Goal: Information Seeking & Learning: Learn about a topic

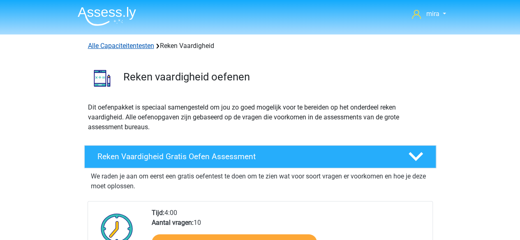
click at [139, 45] on link "Alle Capaciteitentesten" at bounding box center [121, 46] width 66 height 8
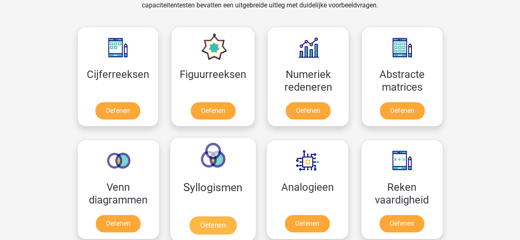
scroll to position [360, 0]
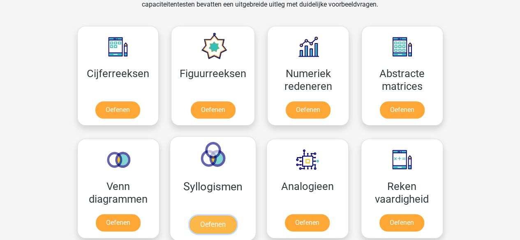
click at [189, 216] on link "Oefenen" at bounding box center [212, 225] width 47 height 18
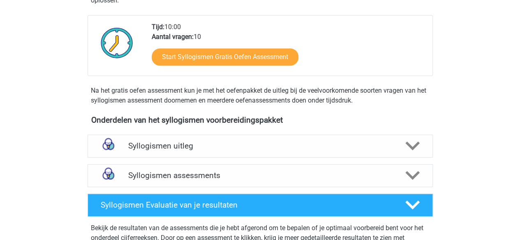
scroll to position [177, 0]
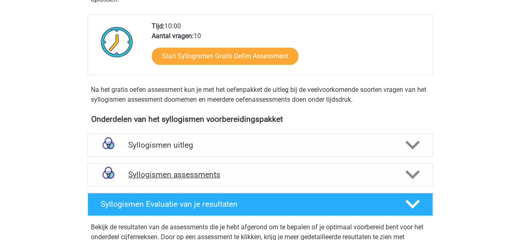
click at [190, 170] on h4 "Syllogismen assessments" at bounding box center [260, 174] width 264 height 9
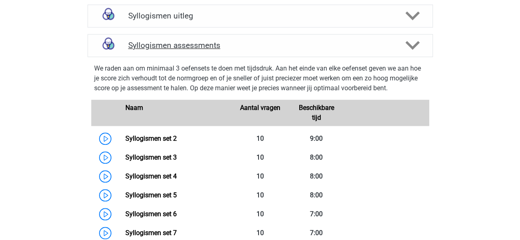
scroll to position [309, 0]
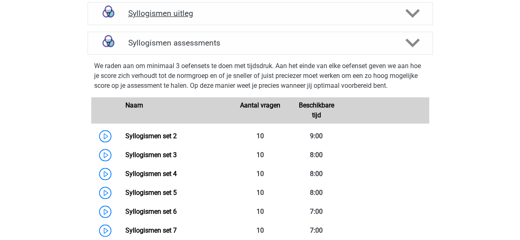
click at [180, 12] on h4 "Syllogismen uitleg" at bounding box center [260, 13] width 264 height 9
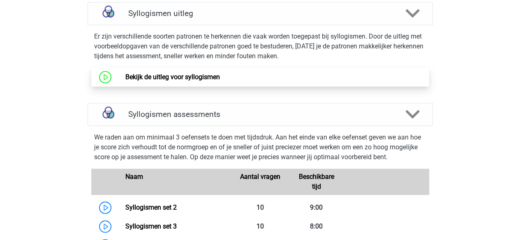
click at [166, 75] on link "Bekijk de uitleg voor syllogismen" at bounding box center [172, 77] width 95 height 8
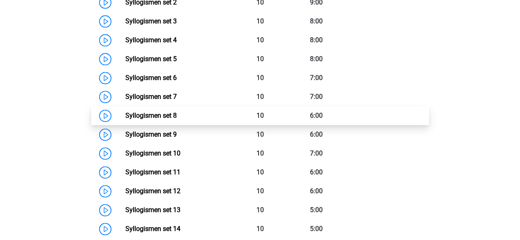
scroll to position [514, 0]
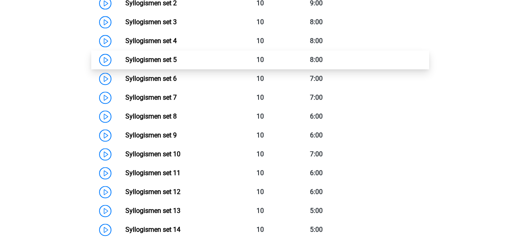
click at [162, 64] on link "Syllogismen set 5" at bounding box center [150, 60] width 51 height 8
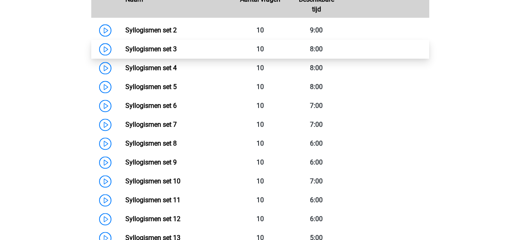
scroll to position [486, 0]
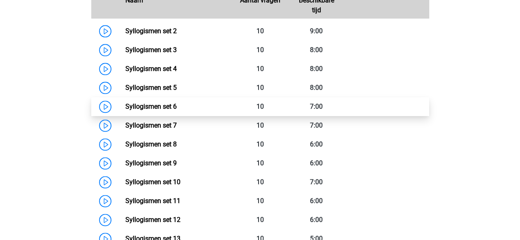
click at [164, 103] on link "Syllogismen set 6" at bounding box center [150, 107] width 51 height 8
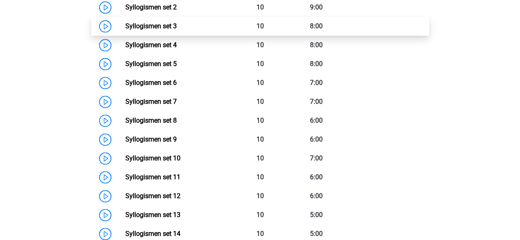
scroll to position [510, 0]
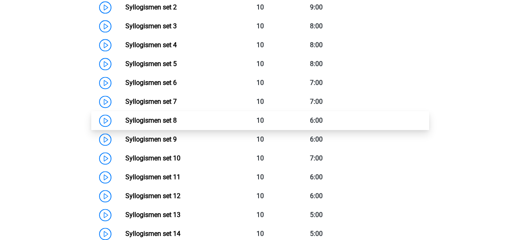
click at [159, 117] on link "Syllogismen set 8" at bounding box center [150, 121] width 51 height 8
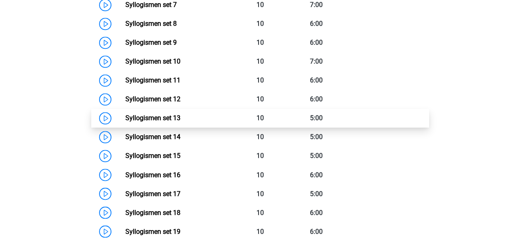
scroll to position [693, 0]
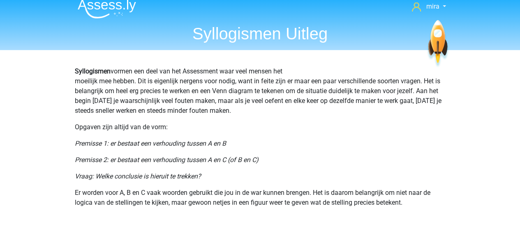
scroll to position [32, 0]
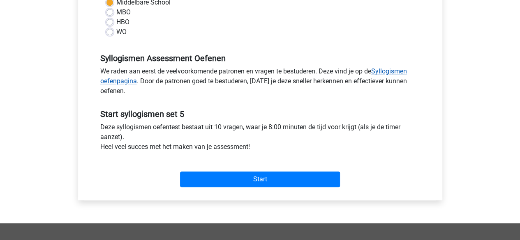
scroll to position [209, 0]
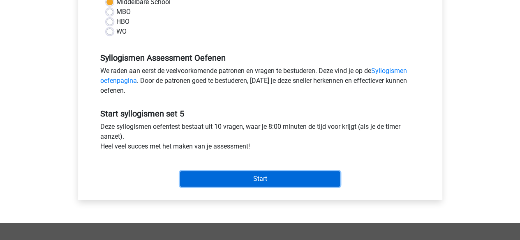
click at [245, 176] on input "Start" at bounding box center [260, 179] width 160 height 16
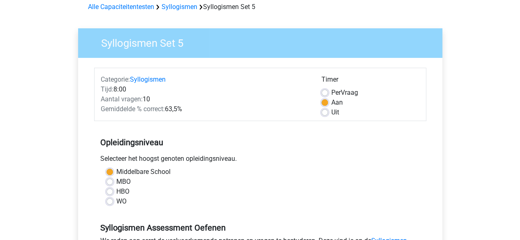
scroll to position [38, 0]
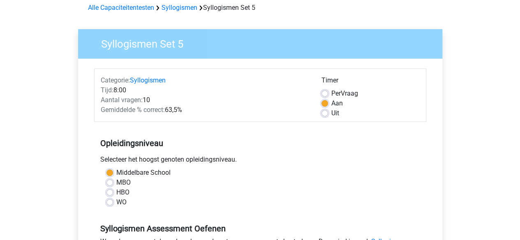
click at [332, 115] on label "Uit" at bounding box center [335, 114] width 8 height 10
click at [328, 115] on input "Uit" at bounding box center [324, 113] width 7 height 8
radio input "true"
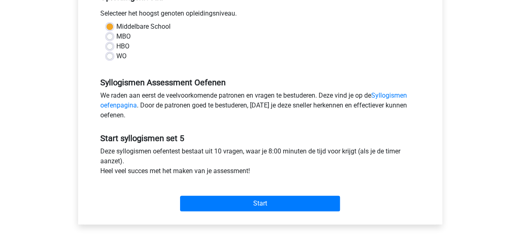
click at [284, 194] on div "Start" at bounding box center [260, 197] width 332 height 29
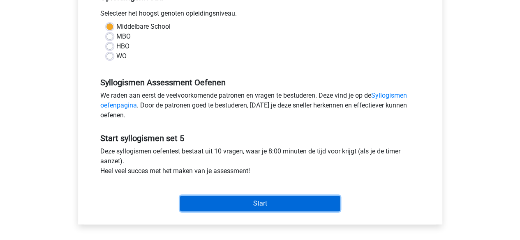
click at [285, 202] on input "Start" at bounding box center [260, 204] width 160 height 16
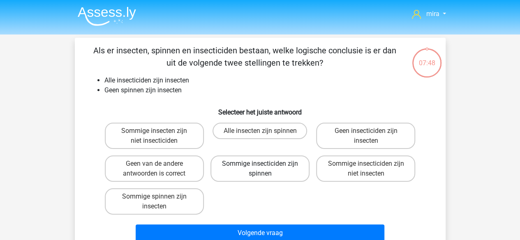
click at [256, 173] on label "Sommige insecticiden zijn spinnen" at bounding box center [259, 169] width 99 height 26
click at [260, 169] on input "Sommige insecticiden zijn spinnen" at bounding box center [262, 166] width 5 height 5
radio input "true"
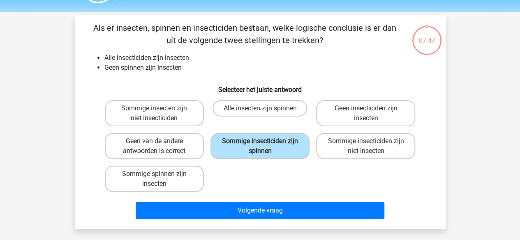
scroll to position [25, 0]
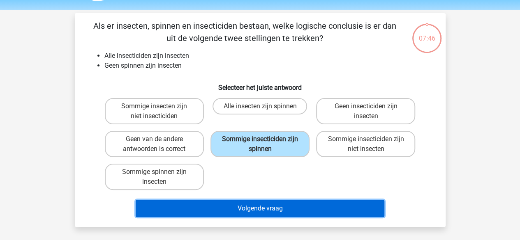
click at [224, 212] on button "Volgende vraag" at bounding box center [260, 208] width 249 height 17
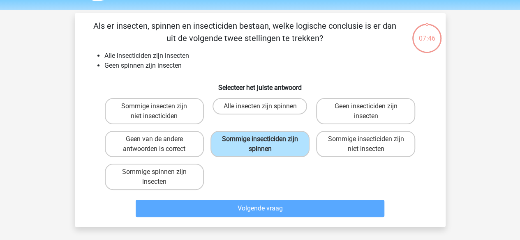
scroll to position [38, 0]
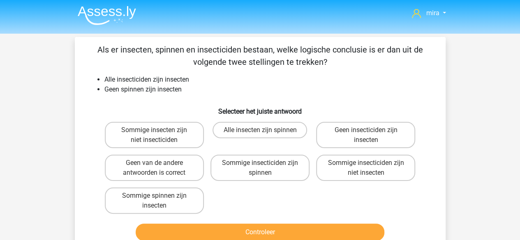
scroll to position [3, 0]
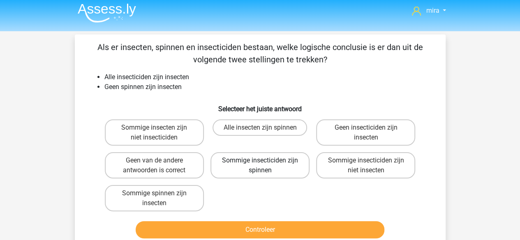
click at [236, 169] on label "Sommige insecticiden zijn spinnen" at bounding box center [259, 166] width 99 height 26
click at [260, 166] on input "Sommige insecticiden zijn spinnen" at bounding box center [262, 163] width 5 height 5
radio input "true"
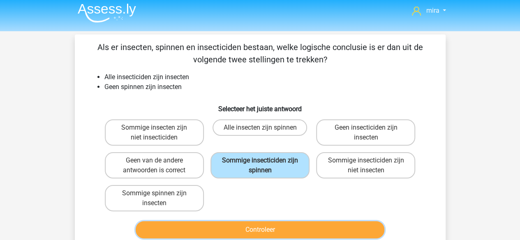
click at [222, 228] on button "Controleer" at bounding box center [260, 230] width 249 height 17
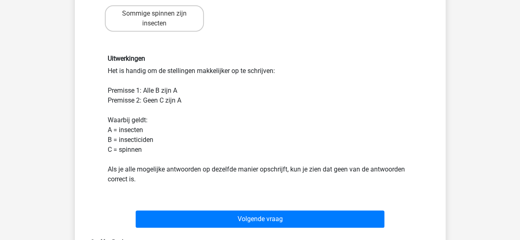
scroll to position [185, 0]
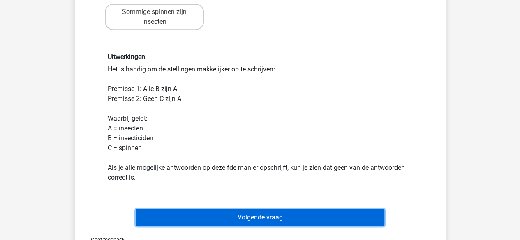
click at [214, 218] on button "Volgende vraag" at bounding box center [260, 217] width 249 height 17
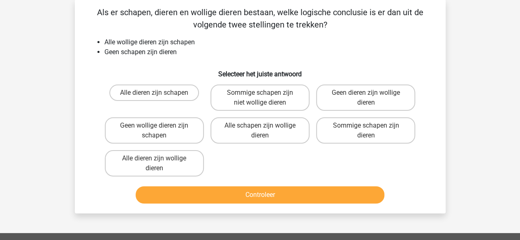
scroll to position [38, 0]
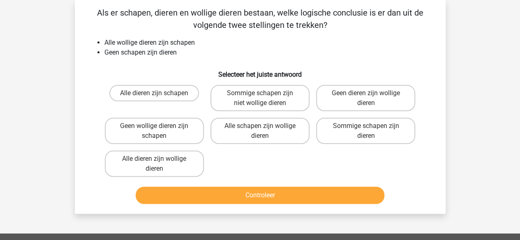
click at [195, 51] on li "Geen schapen zijn dieren" at bounding box center [268, 53] width 328 height 10
click at [358, 103] on label "Geen dieren zijn wollige dieren" at bounding box center [365, 98] width 99 height 26
click at [366, 99] on input "Geen dieren zijn wollige dieren" at bounding box center [368, 95] width 5 height 5
radio input "true"
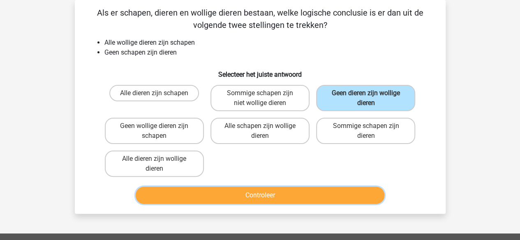
click at [311, 191] on button "Controleer" at bounding box center [260, 195] width 249 height 17
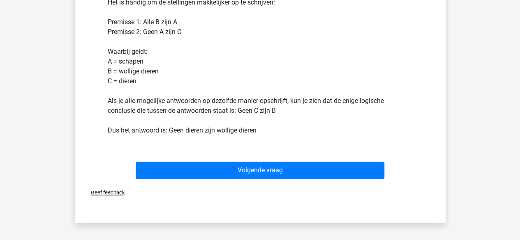
scroll to position [252, 0]
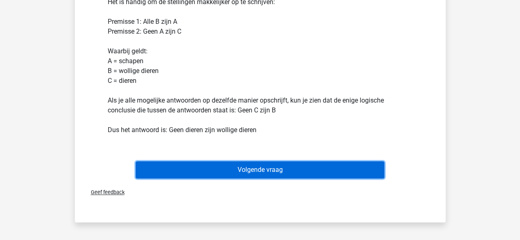
click at [294, 171] on button "Volgende vraag" at bounding box center [260, 170] width 249 height 17
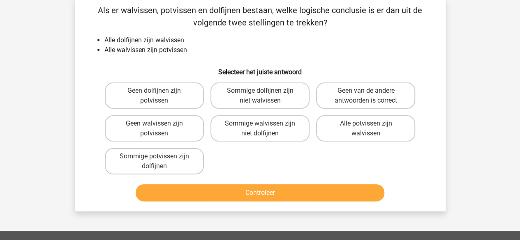
scroll to position [38, 0]
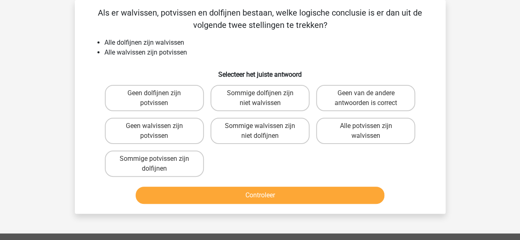
click at [123, 43] on li "Alle dolfijnen zijn walvissen" at bounding box center [268, 43] width 328 height 10
click at [127, 57] on li "Alle walvissen zijn potvissen" at bounding box center [268, 53] width 328 height 10
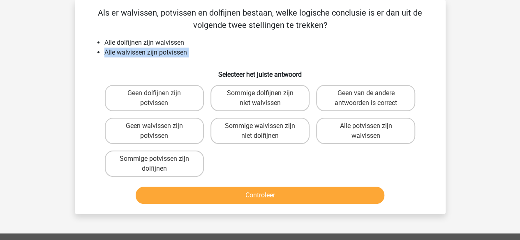
click at [127, 57] on li "Alle walvissen zijn potvissen" at bounding box center [268, 53] width 328 height 10
click at [128, 44] on li "Alle dolfijnen zijn walvissen" at bounding box center [268, 43] width 328 height 10
drag, startPoint x: 128, startPoint y: 44, endPoint x: 132, endPoint y: 55, distance: 12.4
click at [132, 55] on ul "Alle dolfijnen zijn walvissen Alle walvissen zijn potvissen" at bounding box center [260, 48] width 344 height 20
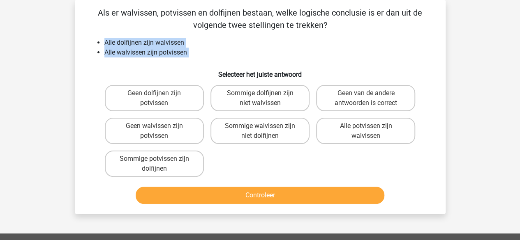
click at [132, 55] on li "Alle walvissen zijn potvissen" at bounding box center [268, 53] width 328 height 10
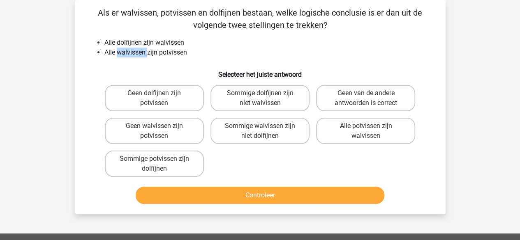
click at [132, 55] on li "Alle walvissen zijn potvissen" at bounding box center [268, 53] width 328 height 10
click at [346, 131] on label "Alle potvissen zijn walvissen" at bounding box center [365, 131] width 99 height 26
click at [366, 131] on input "Alle potvissen zijn walvissen" at bounding box center [368, 128] width 5 height 5
radio input "true"
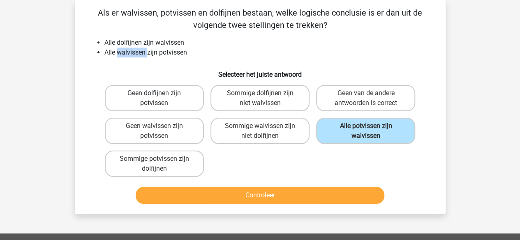
click at [191, 105] on label "Geen dolfijnen zijn potvissen" at bounding box center [154, 98] width 99 height 26
click at [160, 99] on input "Geen dolfijnen zijn potvissen" at bounding box center [156, 95] width 5 height 5
radio input "true"
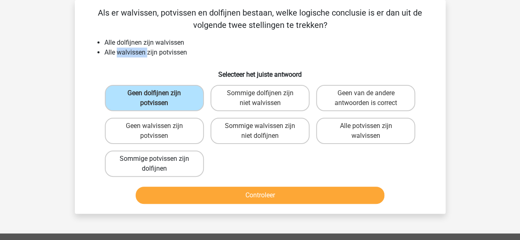
click at [195, 157] on label "Sommige potvissen zijn dolfijnen" at bounding box center [154, 164] width 99 height 26
click at [160, 159] on input "Sommige potvissen zijn dolfijnen" at bounding box center [156, 161] width 5 height 5
radio input "true"
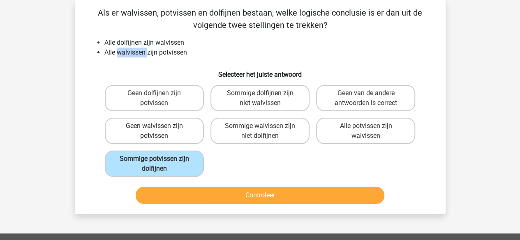
click at [169, 123] on label "Geen walvissen zijn potvissen" at bounding box center [154, 131] width 99 height 26
click at [160, 126] on input "Geen walvissen zijn potvissen" at bounding box center [156, 128] width 5 height 5
radio input "true"
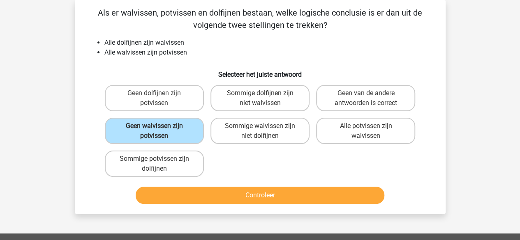
click at [232, 163] on div "Geen dolfijnen zijn potvissen Sommige dolfijnen zijn niet walvissen Geen van de…" at bounding box center [260, 131] width 317 height 99
click at [348, 102] on label "Geen van de andere antwoorden is correct" at bounding box center [365, 98] width 99 height 26
click at [366, 99] on input "Geen van de andere antwoorden is correct" at bounding box center [368, 95] width 5 height 5
radio input "true"
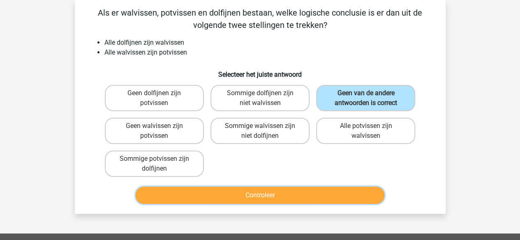
click at [336, 197] on button "Controleer" at bounding box center [260, 195] width 249 height 17
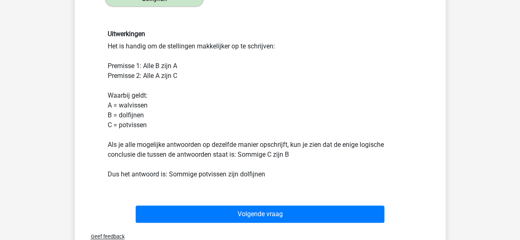
scroll to position [208, 0]
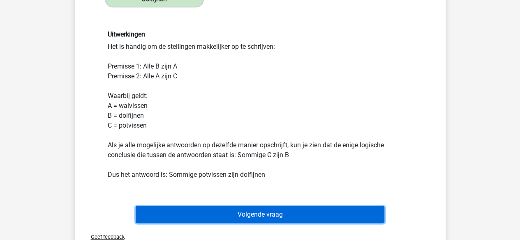
click at [260, 217] on button "Volgende vraag" at bounding box center [260, 214] width 249 height 17
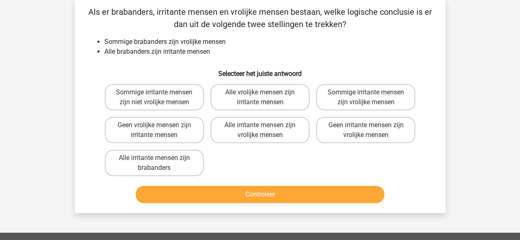
scroll to position [38, 0]
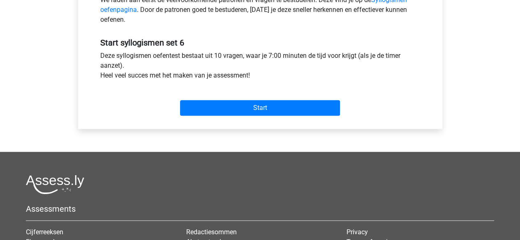
scroll to position [289, 0]
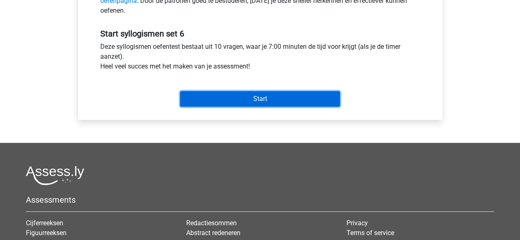
click at [210, 101] on input "Start" at bounding box center [260, 99] width 160 height 16
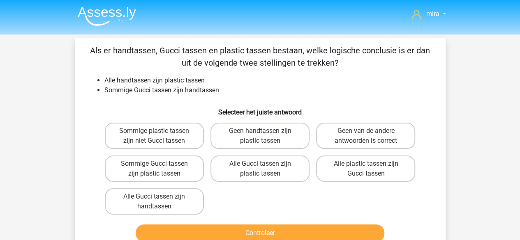
click at [150, 89] on li "Sommige Gucci tassen zijn handtassen" at bounding box center [268, 91] width 328 height 10
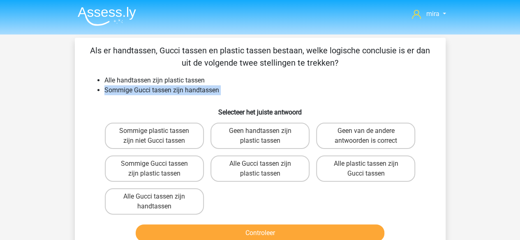
click at [150, 89] on li "Sommige Gucci tassen zijn handtassen" at bounding box center [268, 91] width 328 height 10
click at [157, 138] on label "Sommige plastic tassen zijn niet Gucci tassen" at bounding box center [154, 136] width 99 height 26
click at [157, 136] on input "Sommige plastic tassen zijn niet Gucci tassen" at bounding box center [156, 133] width 5 height 5
radio input "true"
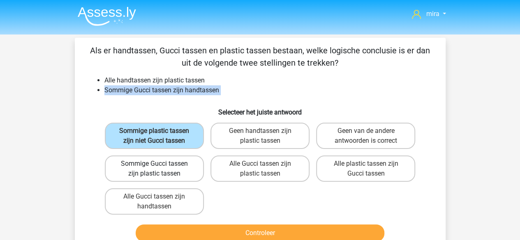
click at [173, 168] on label "Sommige Gucci tassen zijn plastic tassen" at bounding box center [154, 169] width 99 height 26
click at [160, 168] on input "Sommige Gucci tassen zijn plastic tassen" at bounding box center [156, 166] width 5 height 5
radio input "true"
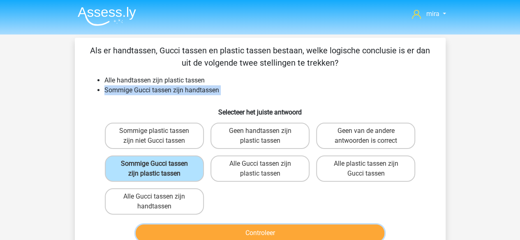
click at [190, 225] on button "Controleer" at bounding box center [260, 233] width 249 height 17
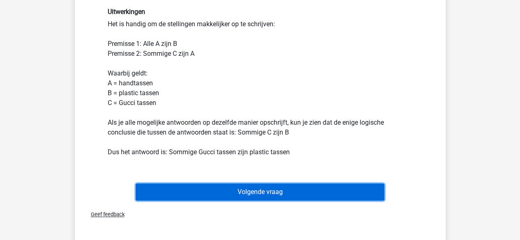
click at [228, 187] on button "Volgende vraag" at bounding box center [260, 192] width 249 height 17
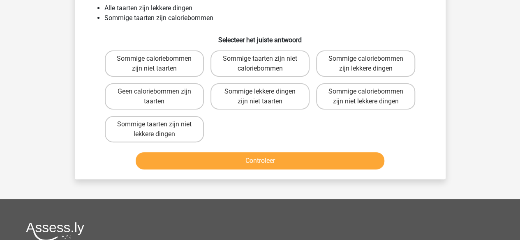
scroll to position [38, 0]
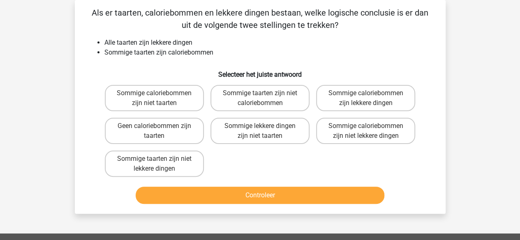
click at [153, 51] on li "Sommige taarten zijn caloriebommen" at bounding box center [268, 53] width 328 height 10
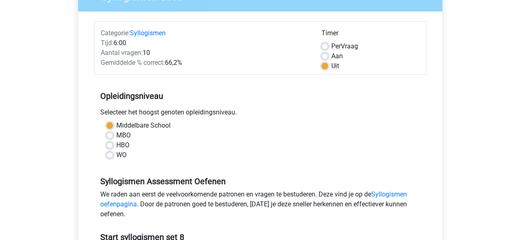
scroll to position [235, 0]
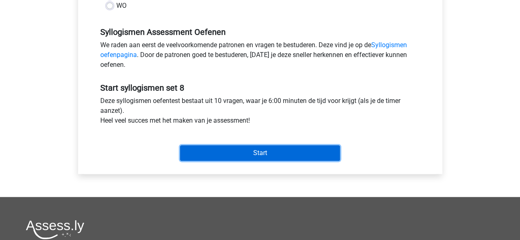
click at [221, 155] on input "Start" at bounding box center [260, 154] width 160 height 16
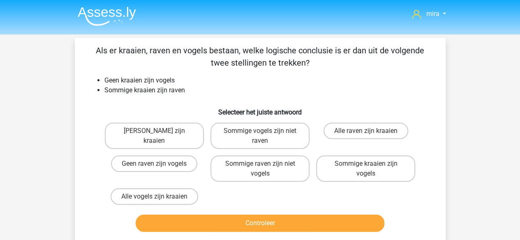
click at [132, 76] on li "Geen kraaien zijn vogels" at bounding box center [268, 81] width 328 height 10
click at [157, 76] on li "Geen kraaien zijn vogels" at bounding box center [268, 81] width 328 height 10
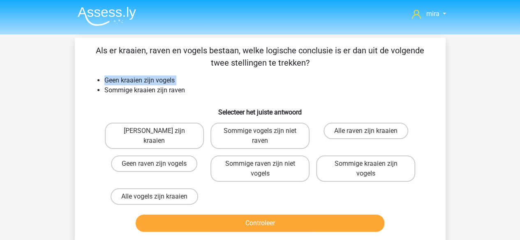
click at [157, 76] on li "Geen kraaien zijn vogels" at bounding box center [268, 81] width 328 height 10
click at [127, 92] on li "Sommige kraaien zijn raven" at bounding box center [268, 91] width 328 height 10
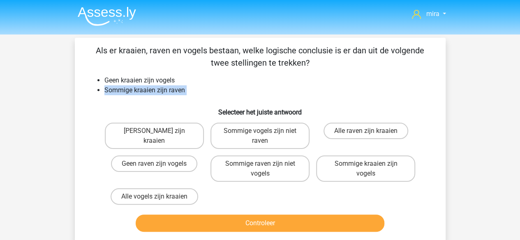
click at [127, 92] on li "Sommige kraaien zijn raven" at bounding box center [268, 91] width 328 height 10
click at [159, 95] on li "Sommige kraaien zijn raven" at bounding box center [268, 91] width 328 height 10
drag, startPoint x: 163, startPoint y: 153, endPoint x: 163, endPoint y: 160, distance: 7.0
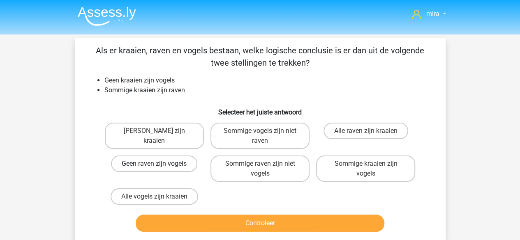
click at [163, 160] on div "Geen raven zijn vogels" at bounding box center [155, 169] width 106 height 33
click at [163, 160] on label "Geen raven zijn vogels" at bounding box center [154, 164] width 86 height 16
click at [160, 164] on input "Geen raven zijn vogels" at bounding box center [156, 166] width 5 height 5
radio input "true"
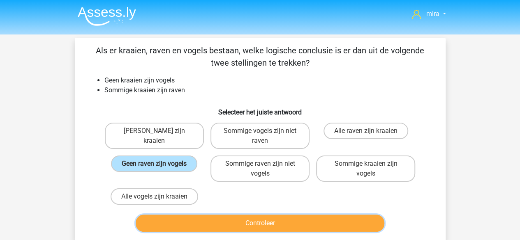
click at [199, 229] on button "Controleer" at bounding box center [260, 223] width 249 height 17
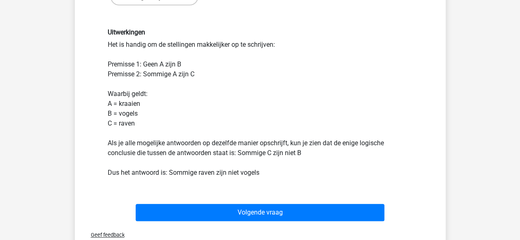
scroll to position [200, 0]
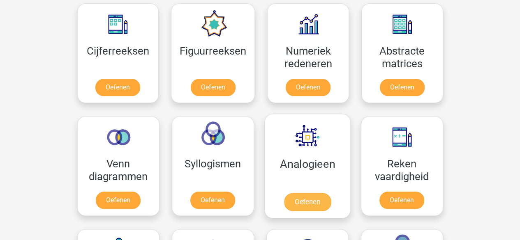
scroll to position [382, 0]
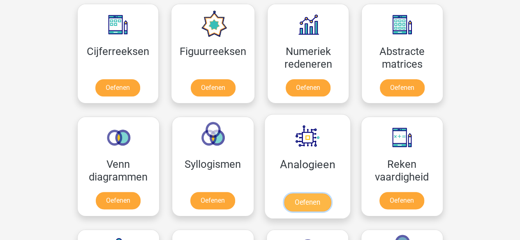
click at [331, 194] on link "Oefenen" at bounding box center [307, 203] width 47 height 18
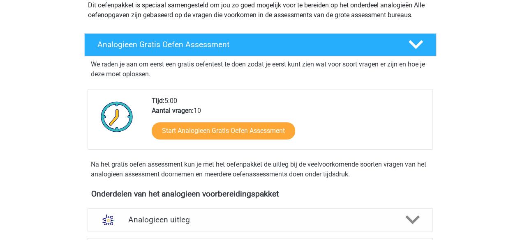
scroll to position [103, 0]
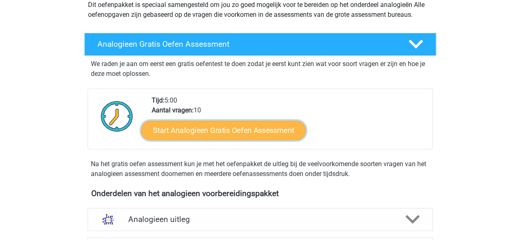
click at [240, 140] on link "Start Analogieen Gratis Oefen Assessment" at bounding box center [223, 130] width 165 height 20
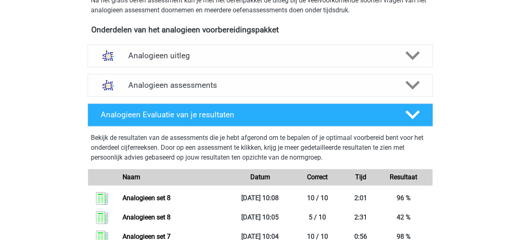
scroll to position [254, 0]
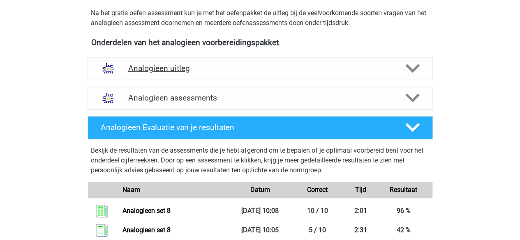
click at [288, 72] on h4 "Analogieen uitleg" at bounding box center [260, 68] width 264 height 9
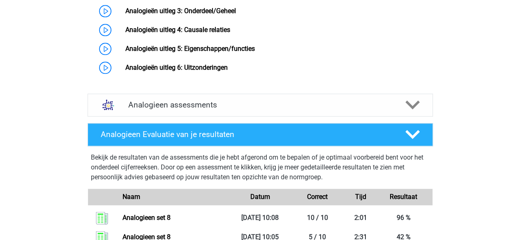
scroll to position [502, 0]
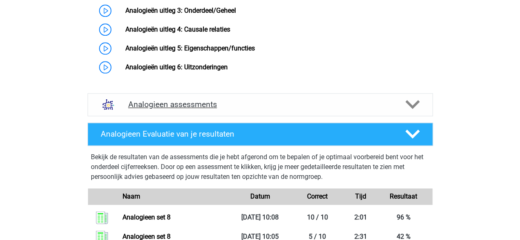
click at [244, 106] on div "Analogieen assessments" at bounding box center [260, 104] width 345 height 23
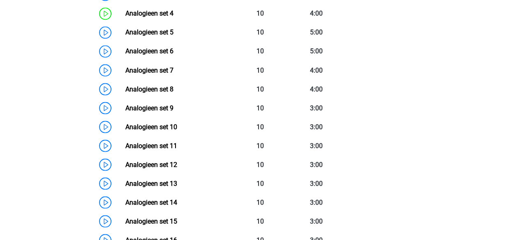
scroll to position [728, 0]
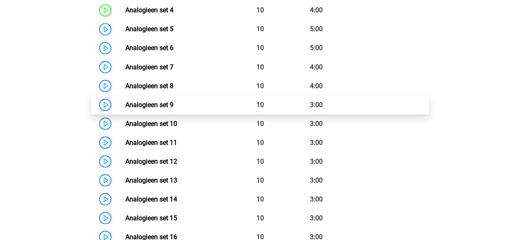
click at [173, 109] on link "Analogieen set 9" at bounding box center [149, 105] width 48 height 8
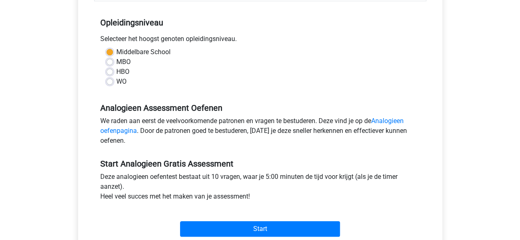
scroll to position [160, 0]
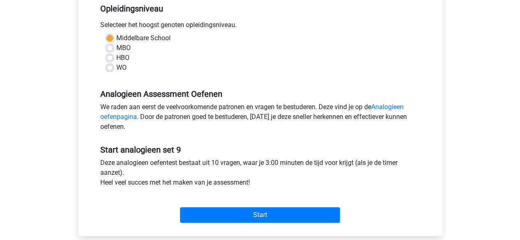
scroll to position [184, 0]
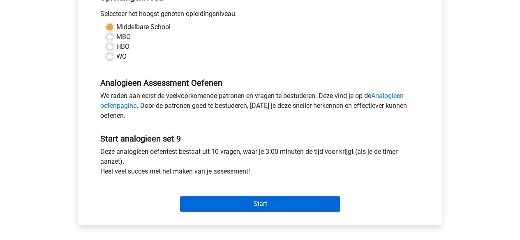
drag, startPoint x: 230, startPoint y: 215, endPoint x: 229, endPoint y: 206, distance: 8.7
click at [229, 206] on div "Start" at bounding box center [260, 197] width 332 height 35
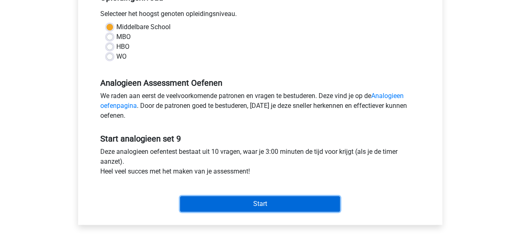
click at [229, 206] on input "Start" at bounding box center [260, 204] width 160 height 16
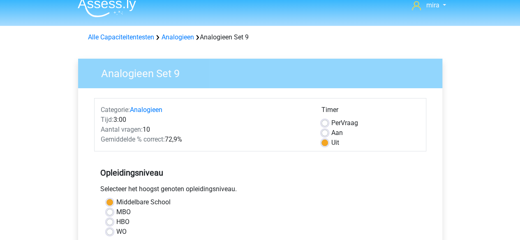
scroll to position [0, 0]
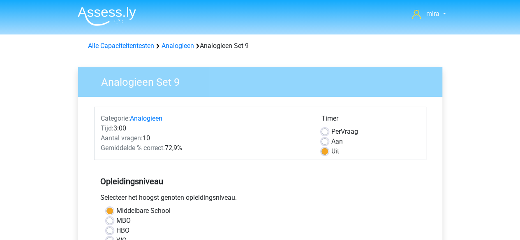
click at [334, 130] on span "Per" at bounding box center [335, 132] width 9 height 8
click at [328, 130] on input "Per Vraag" at bounding box center [324, 131] width 7 height 8
radio input "true"
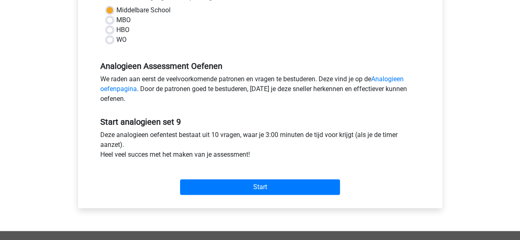
scroll to position [202, 0]
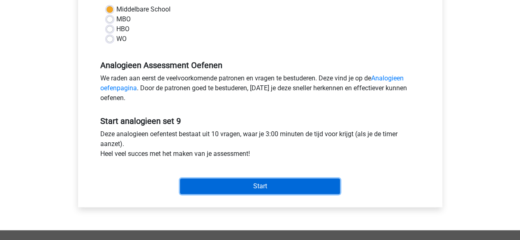
click at [315, 189] on input "Start" at bounding box center [260, 187] width 160 height 16
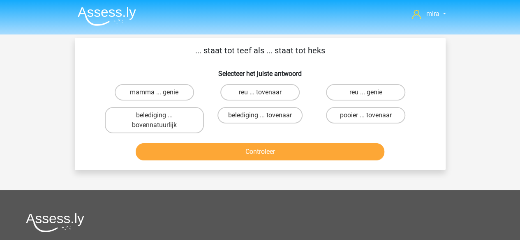
click at [214, 48] on p "... staat tot teef als ... staat tot heks" at bounding box center [260, 50] width 344 height 12
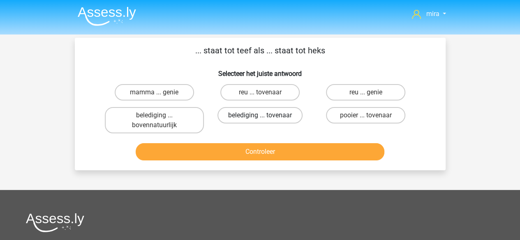
click at [270, 108] on label "belediging ... tovenaar" at bounding box center [259, 115] width 85 height 16
click at [265, 116] on input "belediging ... tovenaar" at bounding box center [262, 118] width 5 height 5
radio input "true"
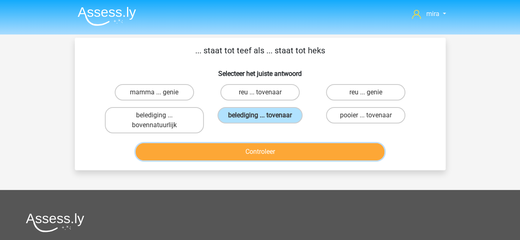
click at [291, 149] on button "Controleer" at bounding box center [260, 151] width 249 height 17
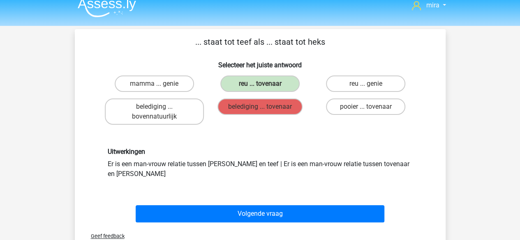
scroll to position [10, 0]
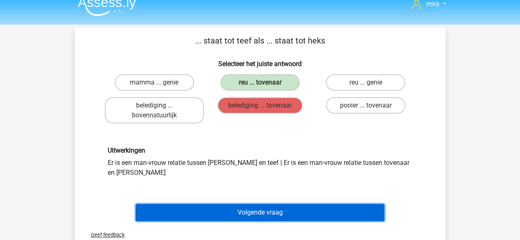
click at [291, 204] on button "Volgende vraag" at bounding box center [260, 212] width 249 height 17
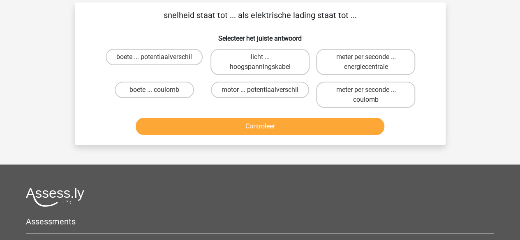
scroll to position [38, 0]
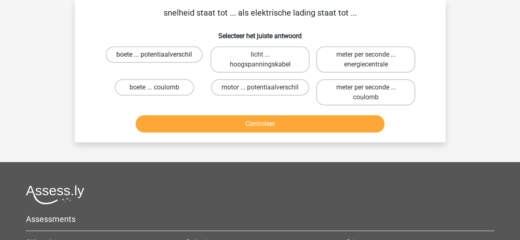
click at [180, 59] on label "boete ... potentiaalverschil" at bounding box center [154, 54] width 97 height 16
click at [160, 59] on input "boete ... potentiaalverschil" at bounding box center [156, 57] width 5 height 5
radio input "true"
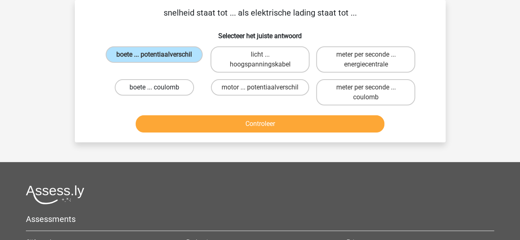
click at [167, 79] on label "boete ... coulomb" at bounding box center [154, 87] width 79 height 16
click at [160, 88] on input "boete ... coulomb" at bounding box center [156, 90] width 5 height 5
radio input "true"
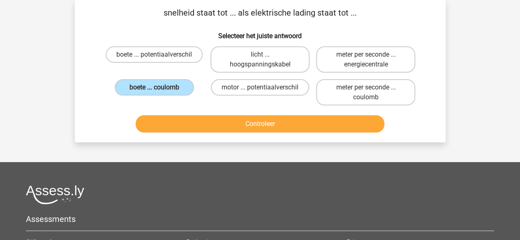
drag, startPoint x: 210, startPoint y: 113, endPoint x: 219, endPoint y: 131, distance: 19.5
click at [219, 131] on div "Controleer" at bounding box center [260, 122] width 344 height 27
click at [219, 131] on button "Controleer" at bounding box center [260, 124] width 249 height 17
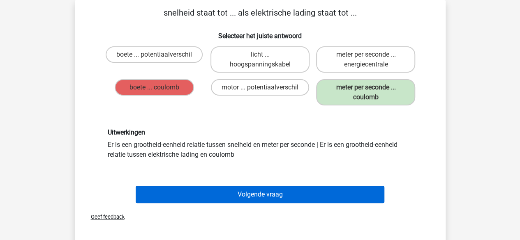
drag, startPoint x: 273, startPoint y: 205, endPoint x: 252, endPoint y: 186, distance: 27.7
click at [252, 186] on div "Volgende vraag" at bounding box center [260, 196] width 317 height 21
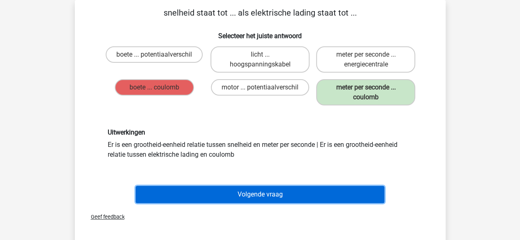
click at [252, 186] on button "Volgende vraag" at bounding box center [260, 194] width 249 height 17
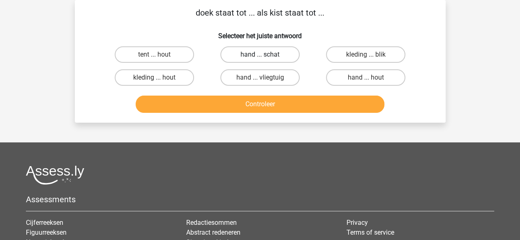
click at [280, 60] on label "hand ... schat" at bounding box center [259, 54] width 79 height 16
click at [265, 60] on input "hand ... schat" at bounding box center [262, 57] width 5 height 5
radio input "true"
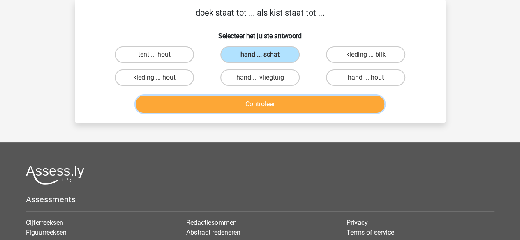
click at [328, 98] on button "Controleer" at bounding box center [260, 104] width 249 height 17
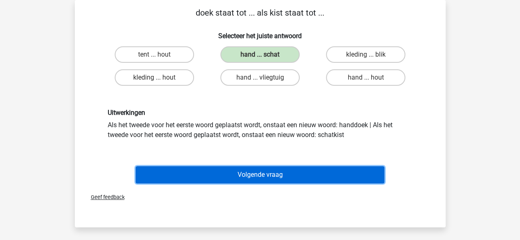
click at [251, 178] on button "Volgende vraag" at bounding box center [260, 174] width 249 height 17
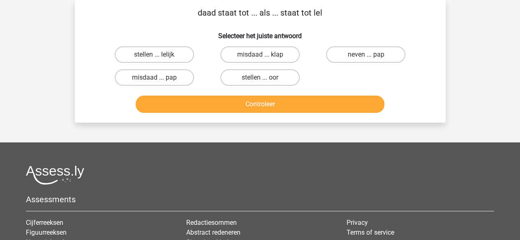
click at [251, 178] on div at bounding box center [260, 175] width 468 height 19
click at [189, 76] on label "misdaad ... pap" at bounding box center [154, 77] width 79 height 16
click at [160, 78] on input "misdaad ... pap" at bounding box center [156, 80] width 5 height 5
radio input "true"
click at [222, 58] on label "misdaad ... klap" at bounding box center [259, 54] width 79 height 16
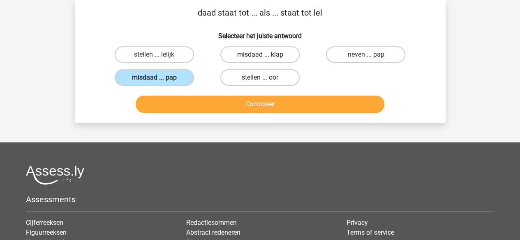
click at [260, 58] on input "misdaad ... klap" at bounding box center [262, 57] width 5 height 5
radio input "true"
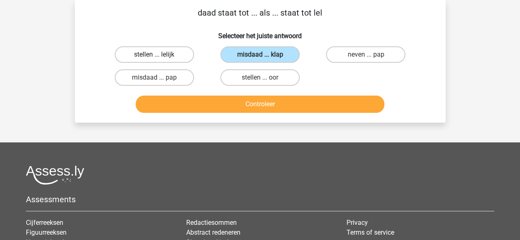
click at [180, 60] on label "stellen ... lelijk" at bounding box center [154, 54] width 79 height 16
click at [160, 60] on input "stellen ... lelijk" at bounding box center [156, 57] width 5 height 5
radio input "true"
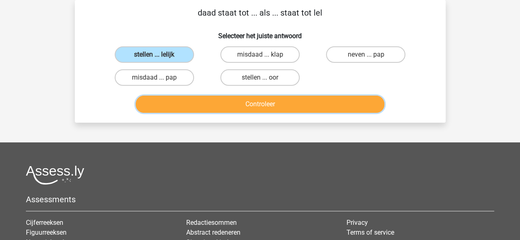
click at [202, 100] on button "Controleer" at bounding box center [260, 104] width 249 height 17
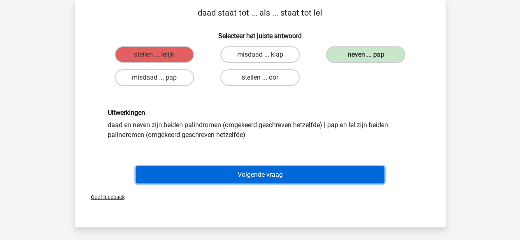
click at [257, 169] on button "Volgende vraag" at bounding box center [260, 174] width 249 height 17
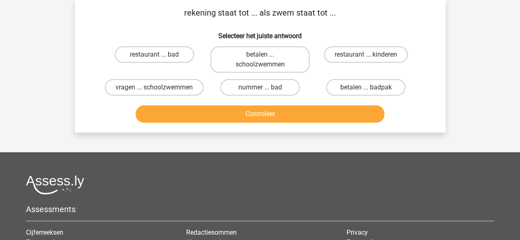
drag, startPoint x: 257, startPoint y: 169, endPoint x: 162, endPoint y: 25, distance: 172.2
click at [162, 25] on div "mira miraataallah897@gmail.com Nederlands English" at bounding box center [260, 165] width 520 height 407
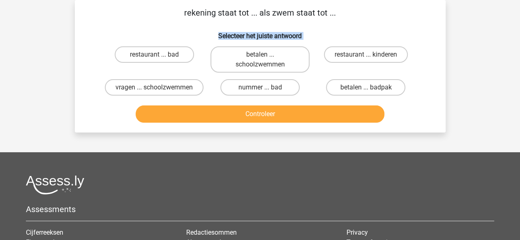
click at [162, 25] on div "rekening staat tot ... als zwem staat tot ... Selecteer het juiste antwoord res…" at bounding box center [260, 67] width 364 height 120
drag, startPoint x: 162, startPoint y: 25, endPoint x: 167, endPoint y: 53, distance: 28.7
click at [167, 53] on div "rekening staat tot ... als zwem staat tot ... Selecteer het juiste antwoord res…" at bounding box center [260, 67] width 364 height 120
click at [167, 53] on label "restaurant ... bad" at bounding box center [154, 54] width 79 height 16
click at [160, 55] on input "restaurant ... bad" at bounding box center [156, 57] width 5 height 5
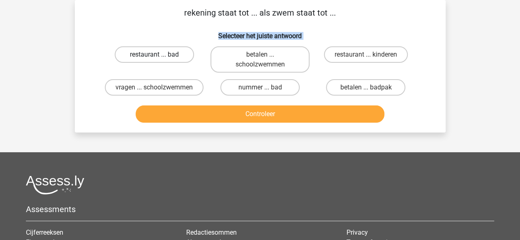
radio input "true"
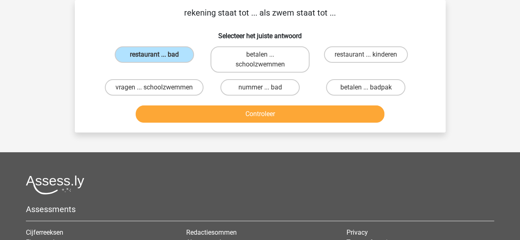
click at [210, 126] on div "Controleer" at bounding box center [260, 116] width 317 height 21
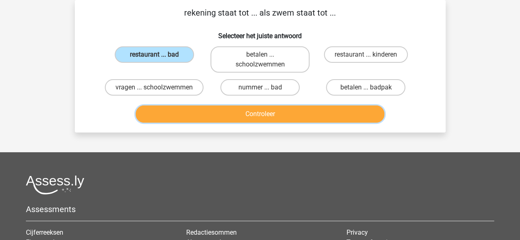
click at [198, 118] on button "Controleer" at bounding box center [260, 114] width 249 height 17
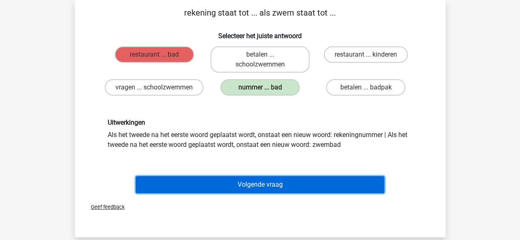
click at [251, 194] on button "Volgende vraag" at bounding box center [260, 184] width 249 height 17
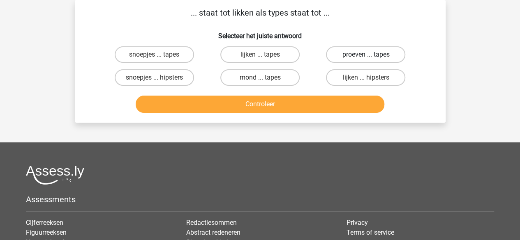
click at [361, 58] on label "proeven ... tapes" at bounding box center [365, 54] width 79 height 16
click at [366, 58] on input "proeven ... tapes" at bounding box center [368, 57] width 5 height 5
radio input "true"
click at [360, 81] on label "lijken ... hipsters" at bounding box center [365, 77] width 79 height 16
click at [366, 81] on input "lijken ... hipsters" at bounding box center [368, 80] width 5 height 5
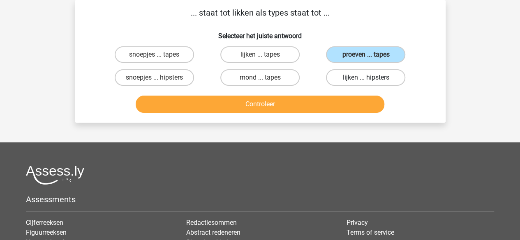
radio input "true"
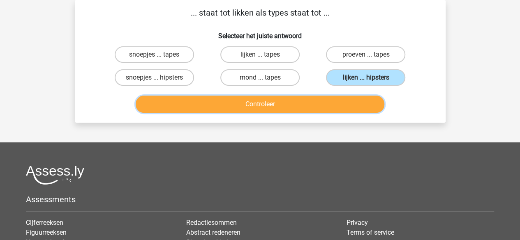
click at [359, 102] on button "Controleer" at bounding box center [260, 104] width 249 height 17
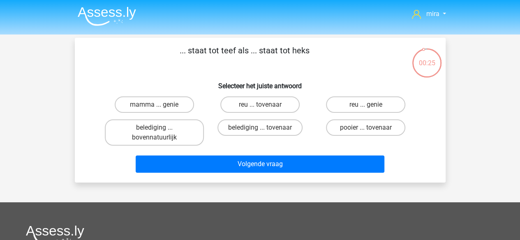
click at [262, 110] on input "reu ... tovenaar" at bounding box center [262, 107] width 5 height 5
radio input "true"
click at [267, 155] on div "Volgende vraag" at bounding box center [260, 162] width 344 height 27
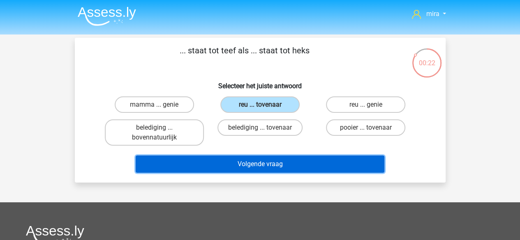
click at [264, 166] on button "Volgende vraag" at bounding box center [260, 164] width 249 height 17
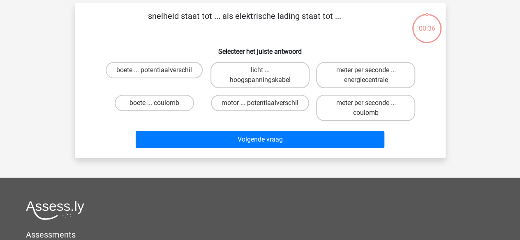
scroll to position [38, 0]
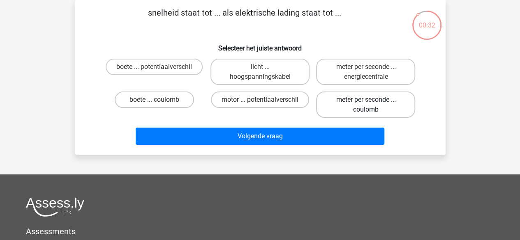
click at [337, 115] on label "meter per seconde ... coulomb" at bounding box center [365, 105] width 99 height 26
click at [366, 105] on input "meter per seconde ... coulomb" at bounding box center [368, 102] width 5 height 5
radio input "true"
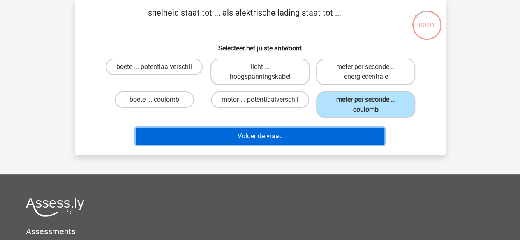
click at [331, 140] on button "Volgende vraag" at bounding box center [260, 136] width 249 height 17
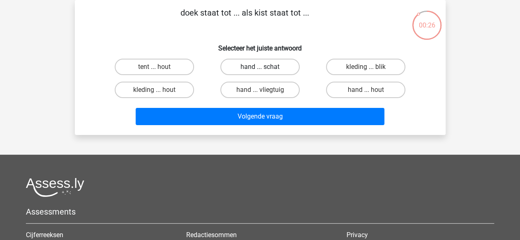
click at [239, 63] on label "hand ... schat" at bounding box center [259, 67] width 79 height 16
click at [260, 67] on input "hand ... schat" at bounding box center [262, 69] width 5 height 5
radio input "true"
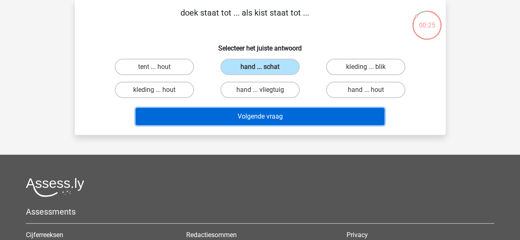
click at [253, 121] on button "Volgende vraag" at bounding box center [260, 116] width 249 height 17
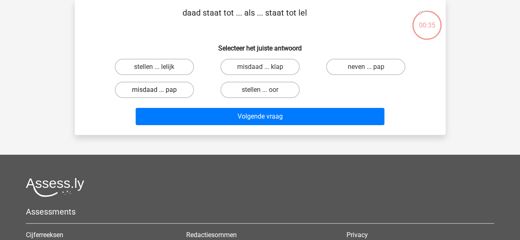
click at [187, 90] on label "misdaad ... pap" at bounding box center [154, 90] width 79 height 16
click at [160, 90] on input "misdaad ... pap" at bounding box center [156, 92] width 5 height 5
radio input "true"
click at [343, 64] on label "neven ... pap" at bounding box center [365, 67] width 79 height 16
click at [366, 67] on input "neven ... pap" at bounding box center [368, 69] width 5 height 5
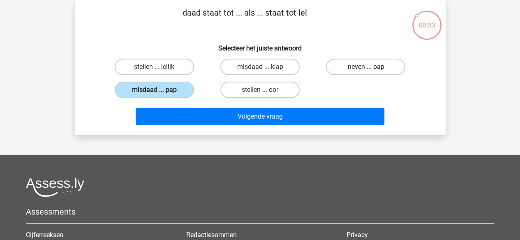
radio input "true"
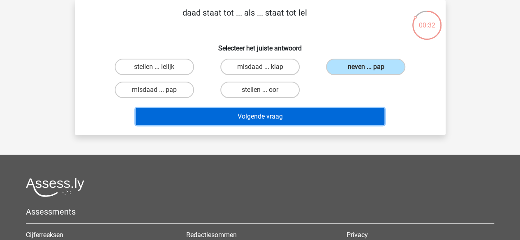
click at [319, 123] on button "Volgende vraag" at bounding box center [260, 116] width 249 height 17
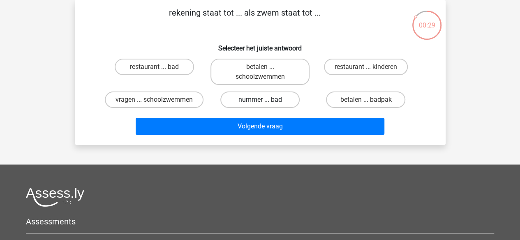
click at [231, 103] on label "nummer ... bad" at bounding box center [259, 100] width 79 height 16
click at [260, 103] on input "nummer ... bad" at bounding box center [262, 102] width 5 height 5
radio input "true"
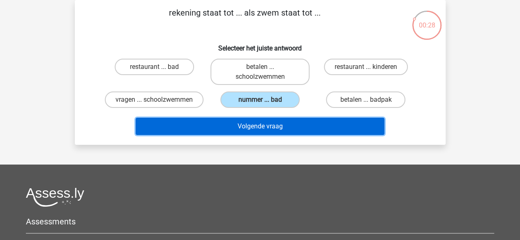
click at [236, 135] on button "Volgende vraag" at bounding box center [260, 126] width 249 height 17
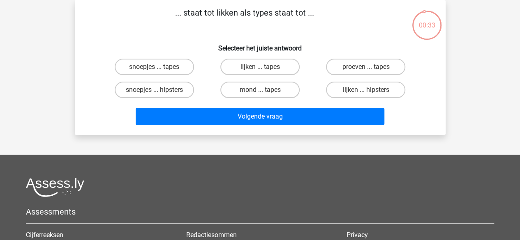
click at [217, 9] on p "... staat tot likken als types staat tot ..." at bounding box center [245, 19] width 314 height 25
click at [253, 65] on label "lijken ... tapes" at bounding box center [259, 67] width 79 height 16
click at [260, 67] on input "lijken ... tapes" at bounding box center [262, 69] width 5 height 5
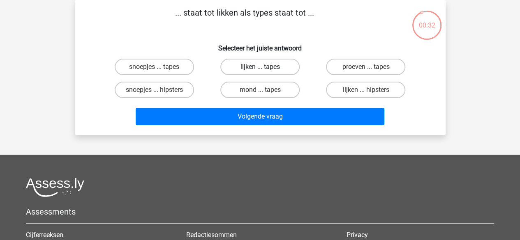
radio input "true"
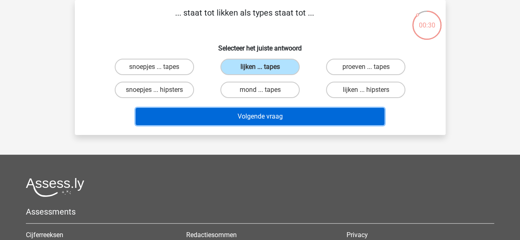
click at [263, 117] on button "Volgende vraag" at bounding box center [260, 116] width 249 height 17
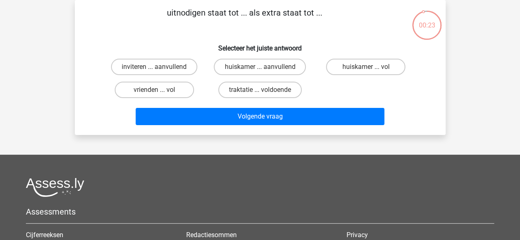
click at [219, 8] on p "uitnodigen staat tot ... als extra staat tot ..." at bounding box center [245, 19] width 314 height 25
click at [188, 72] on label "inviteren ... aanvullend" at bounding box center [154, 67] width 86 height 16
click at [160, 72] on input "inviteren ... aanvullend" at bounding box center [156, 69] width 5 height 5
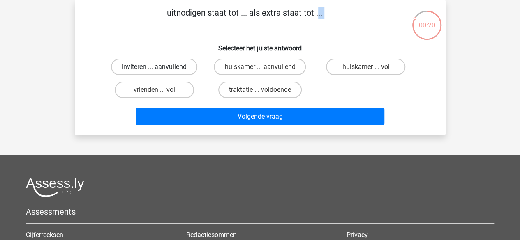
radio input "true"
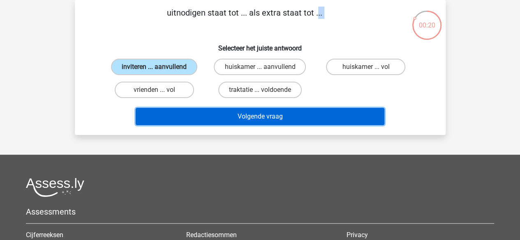
click at [213, 125] on button "Volgende vraag" at bounding box center [260, 116] width 249 height 17
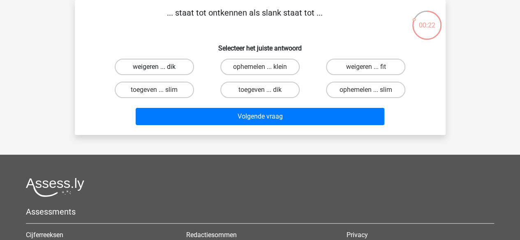
click at [171, 62] on label "weigeren ... dik" at bounding box center [154, 67] width 79 height 16
click at [160, 67] on input "weigeren ... dik" at bounding box center [156, 69] width 5 height 5
radio input "true"
click at [253, 89] on label "toegeven ... dik" at bounding box center [259, 90] width 79 height 16
click at [260, 90] on input "toegeven ... dik" at bounding box center [262, 92] width 5 height 5
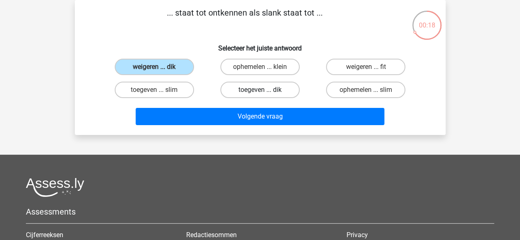
radio input "true"
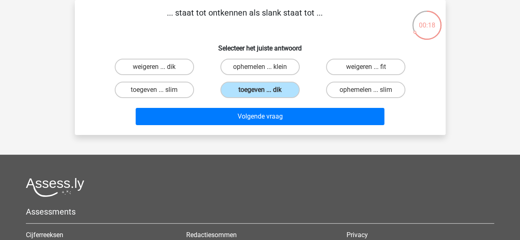
click at [257, 108] on div "Volgende vraag" at bounding box center [260, 115] width 344 height 27
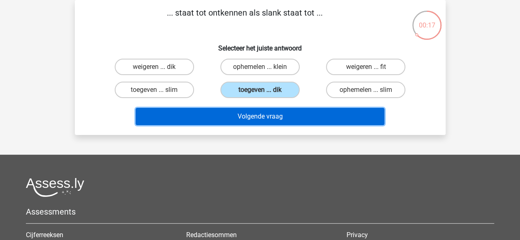
click at [257, 115] on button "Volgende vraag" at bounding box center [260, 116] width 249 height 17
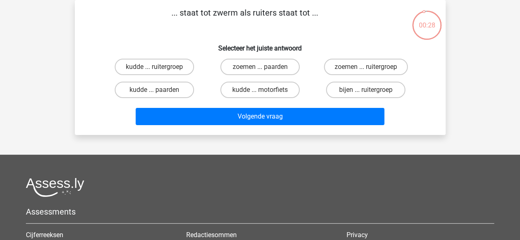
click at [217, 9] on p "... staat tot zwerm als ruiters staat tot ..." at bounding box center [245, 19] width 314 height 25
click at [340, 95] on label "bijen ... ruitergroep" at bounding box center [365, 90] width 79 height 16
click at [366, 95] on input "bijen ... ruitergroep" at bounding box center [368, 92] width 5 height 5
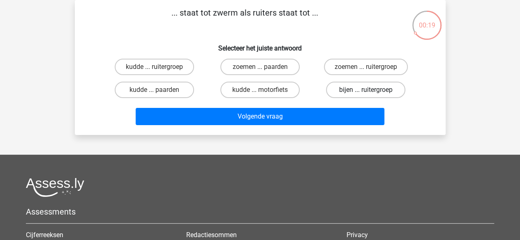
radio input "true"
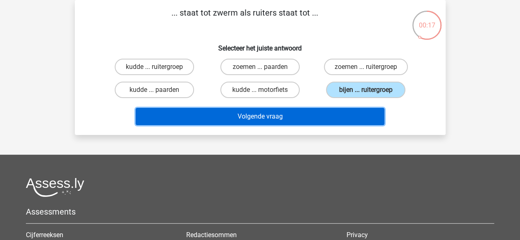
click at [314, 112] on button "Volgende vraag" at bounding box center [260, 116] width 249 height 17
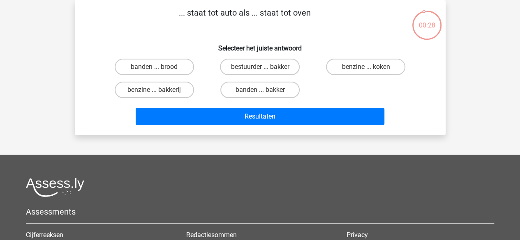
click at [216, 9] on p "... staat tot auto als ... staat tot oven" at bounding box center [245, 19] width 314 height 25
click at [335, 67] on label "benzine ... koken" at bounding box center [365, 67] width 79 height 16
click at [366, 67] on input "benzine ... koken" at bounding box center [368, 69] width 5 height 5
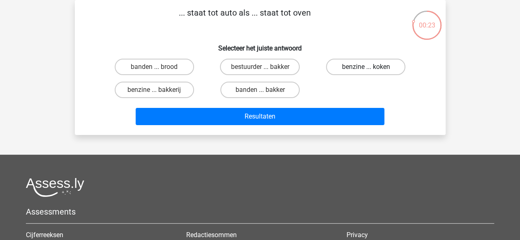
radio input "true"
click at [185, 64] on label "banden ... brood" at bounding box center [154, 67] width 79 height 16
click at [160, 67] on input "banden ... brood" at bounding box center [156, 69] width 5 height 5
radio input "true"
click at [227, 72] on label "bestuurder ... bakker" at bounding box center [260, 67] width 80 height 16
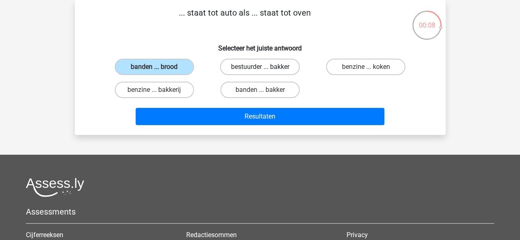
click at [260, 72] on input "bestuurder ... bakker" at bounding box center [262, 69] width 5 height 5
radio input "true"
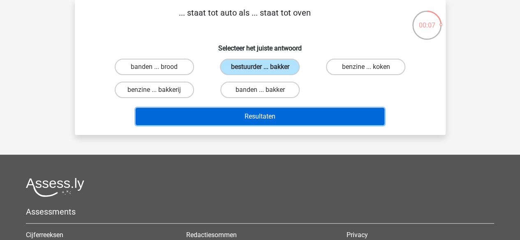
click at [220, 116] on button "Resultaten" at bounding box center [260, 116] width 249 height 17
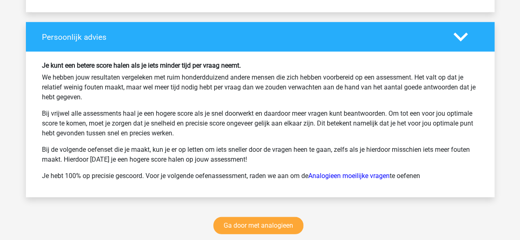
scroll to position [1075, 0]
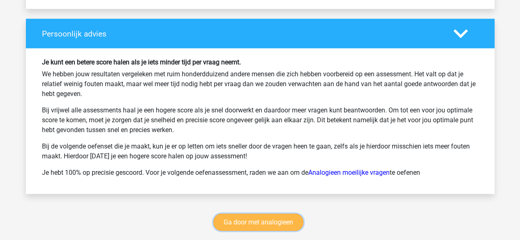
click at [242, 214] on link "Ga door met analogieen" at bounding box center [258, 222] width 90 height 17
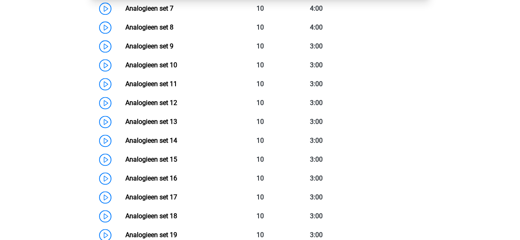
scroll to position [531, 0]
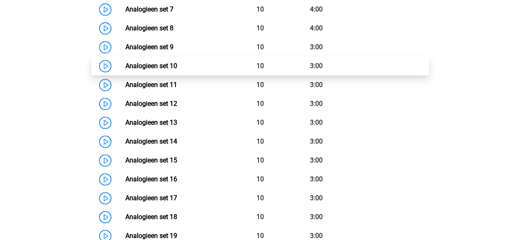
click at [169, 70] on link "Analogieen set 10" at bounding box center [151, 66] width 52 height 8
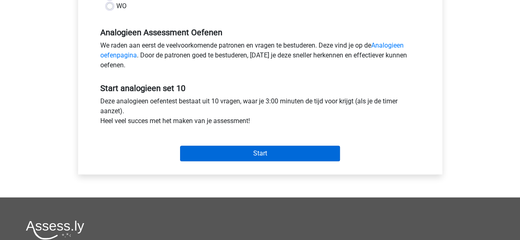
scroll to position [235, 0]
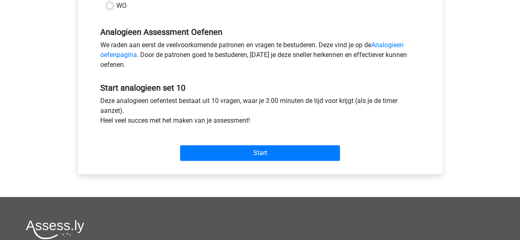
click at [228, 164] on div "Categorie: Analogieen Tijd: 3:00 Aantal vragen: 10 Gemiddelde % correct: 87,1% …" at bounding box center [260, 18] width 352 height 312
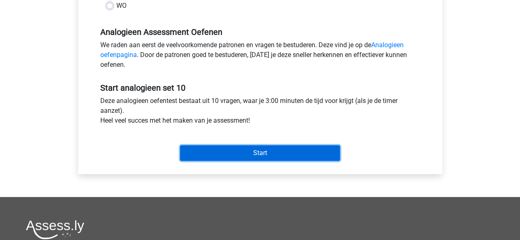
click at [229, 160] on input "Start" at bounding box center [260, 154] width 160 height 16
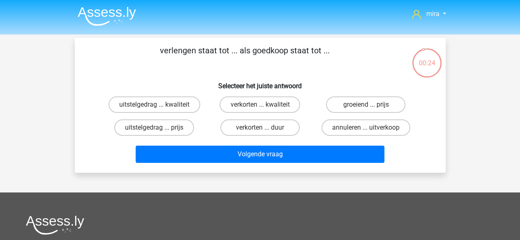
click at [203, 53] on p "verlengen staat tot ... als goedkoop staat tot ..." at bounding box center [245, 56] width 314 height 25
click at [205, 54] on p "verlengen staat tot ... als goedkoop staat tot ..." at bounding box center [245, 56] width 314 height 25
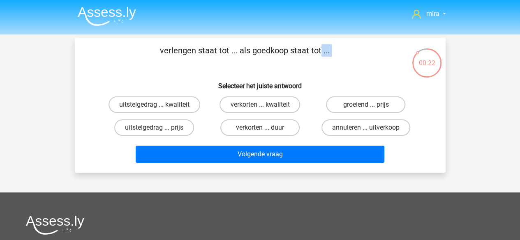
click at [205, 54] on p "verlengen staat tot ... als goedkoop staat tot ..." at bounding box center [245, 56] width 314 height 25
click at [235, 129] on label "verkorten ... duur" at bounding box center [259, 128] width 79 height 16
click at [260, 129] on input "verkorten ... duur" at bounding box center [262, 130] width 5 height 5
radio input "true"
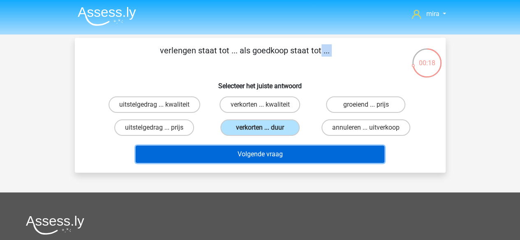
click at [257, 153] on button "Volgende vraag" at bounding box center [260, 154] width 249 height 17
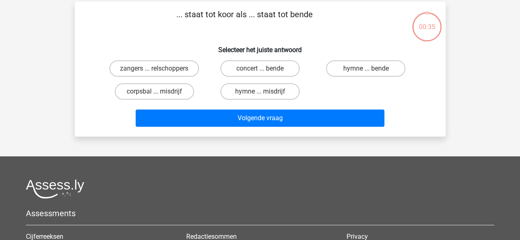
scroll to position [38, 0]
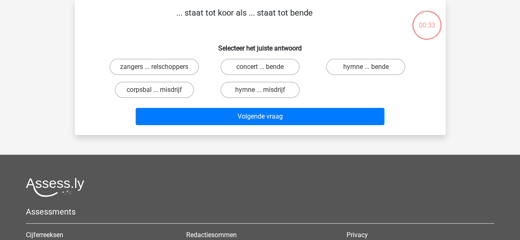
click at [228, 11] on p "... staat tot koor als ... staat tot bende" at bounding box center [245, 19] width 314 height 25
click at [169, 68] on label "zangers ... relschoppers" at bounding box center [154, 67] width 90 height 16
click at [160, 68] on input "zangers ... relschoppers" at bounding box center [156, 69] width 5 height 5
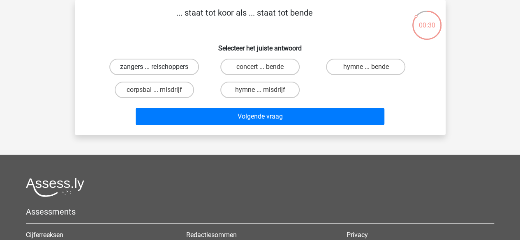
radio input "true"
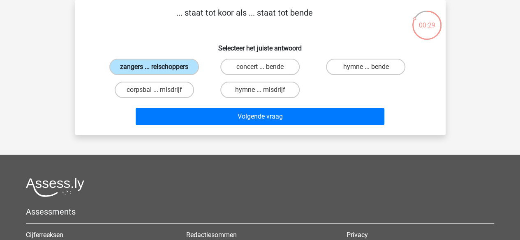
click at [169, 68] on label "zangers ... relschoppers" at bounding box center [154, 67] width 90 height 16
click at [160, 68] on input "zangers ... relschoppers" at bounding box center [156, 69] width 5 height 5
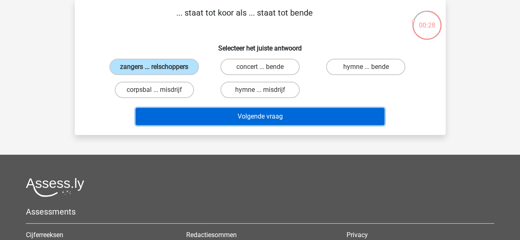
click at [185, 118] on button "Volgende vraag" at bounding box center [260, 116] width 249 height 17
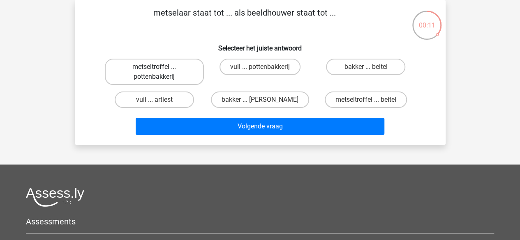
click at [187, 74] on label "metseltroffel ... pottenbakkerij" at bounding box center [154, 72] width 99 height 26
click at [160, 72] on input "metseltroffel ... pottenbakkerij" at bounding box center [156, 69] width 5 height 5
radio input "true"
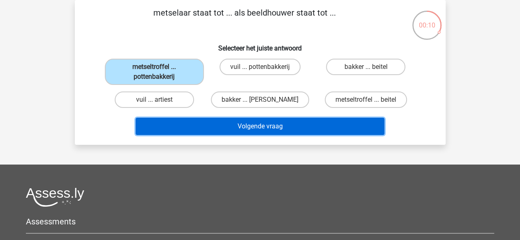
click at [220, 132] on button "Volgende vraag" at bounding box center [260, 126] width 249 height 17
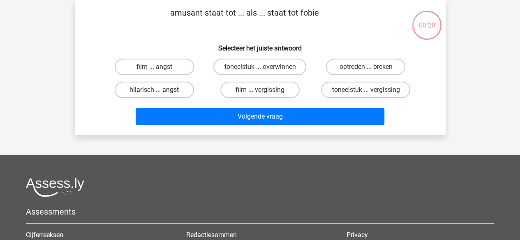
click at [169, 89] on label "hilarisch ... angst" at bounding box center [154, 90] width 79 height 16
click at [160, 90] on input "hilarisch ... angst" at bounding box center [156, 92] width 5 height 5
radio input "true"
click at [188, 125] on div "Volgende vraag" at bounding box center [260, 118] width 317 height 21
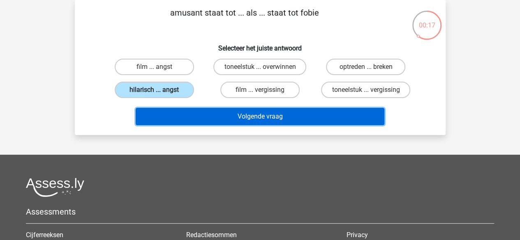
click at [200, 118] on button "Volgende vraag" at bounding box center [260, 116] width 249 height 17
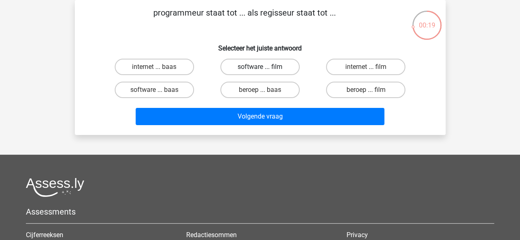
click at [243, 71] on label "software ... film" at bounding box center [259, 67] width 79 height 16
click at [260, 71] on input "software ... film" at bounding box center [262, 69] width 5 height 5
radio input "true"
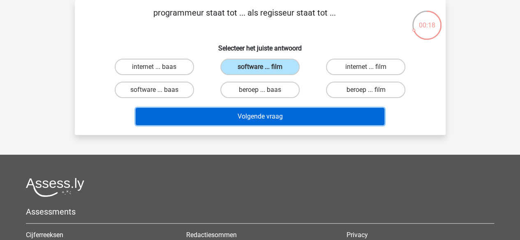
click at [231, 117] on button "Volgende vraag" at bounding box center [260, 116] width 249 height 17
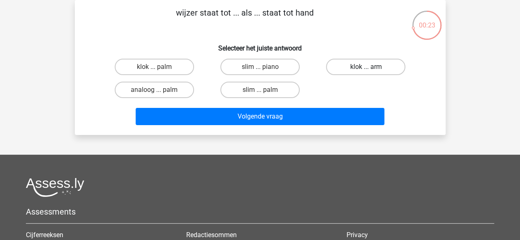
click at [346, 68] on label "klok ... arm" at bounding box center [365, 67] width 79 height 16
click at [366, 68] on input "klok ... arm" at bounding box center [368, 69] width 5 height 5
radio input "true"
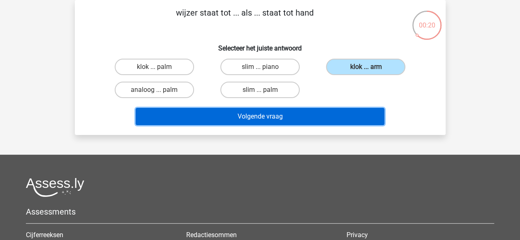
click at [320, 120] on button "Volgende vraag" at bounding box center [260, 116] width 249 height 17
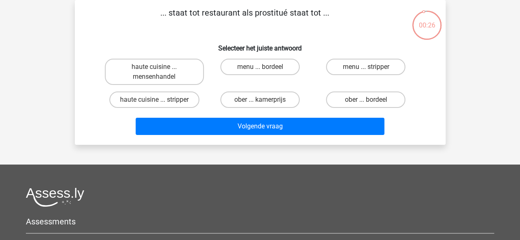
click at [178, 7] on p "... staat tot restaurant als prostitué staat tot ..." at bounding box center [245, 19] width 314 height 25
click at [174, 69] on label "haute cuisine ... mensenhandel" at bounding box center [154, 72] width 99 height 26
click at [160, 69] on input "haute cuisine ... mensenhandel" at bounding box center [156, 69] width 5 height 5
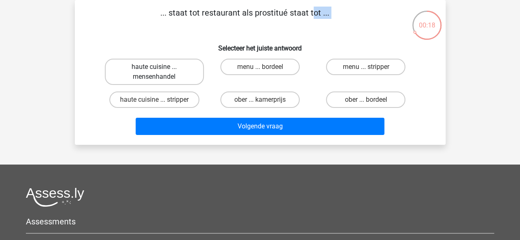
radio input "true"
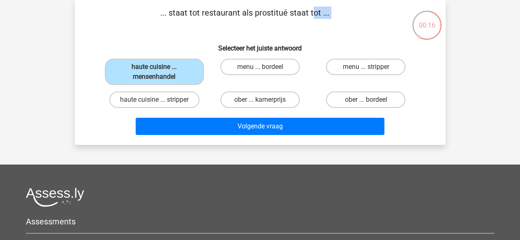
click at [368, 103] on input "ober ... bordeel" at bounding box center [368, 102] width 5 height 5
radio input "true"
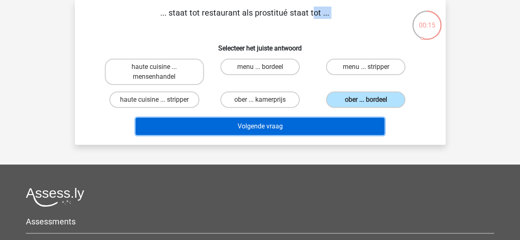
click at [337, 120] on button "Volgende vraag" at bounding box center [260, 126] width 249 height 17
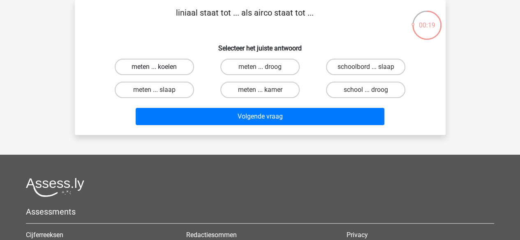
click at [183, 64] on label "meten ... koelen" at bounding box center [154, 67] width 79 height 16
click at [160, 67] on input "meten ... koelen" at bounding box center [156, 69] width 5 height 5
radio input "true"
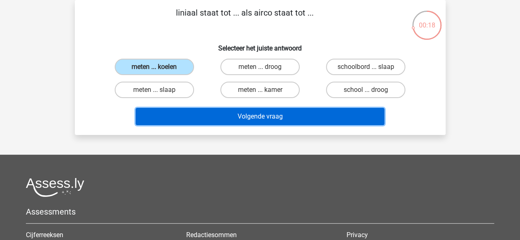
click at [195, 117] on button "Volgende vraag" at bounding box center [260, 116] width 249 height 17
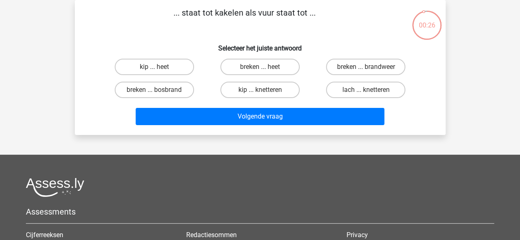
click at [257, 8] on p "... staat tot kakelen als vuur staat tot ..." at bounding box center [245, 19] width 314 height 25
click at [180, 59] on label "kip ... heet" at bounding box center [154, 67] width 79 height 16
click at [160, 67] on input "kip ... heet" at bounding box center [156, 69] width 5 height 5
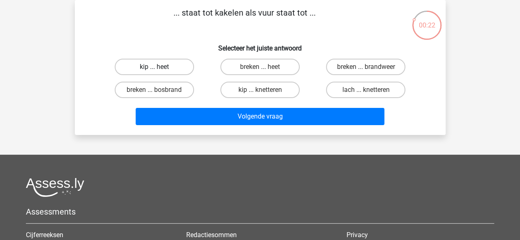
radio input "true"
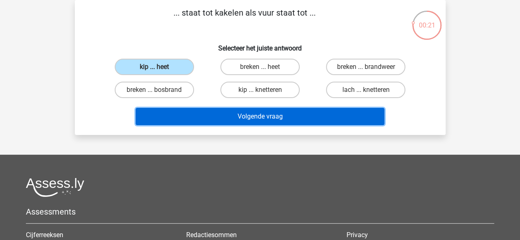
click at [206, 115] on button "Volgende vraag" at bounding box center [260, 116] width 249 height 17
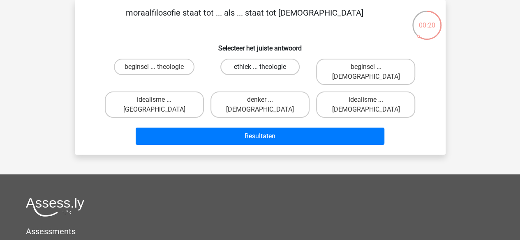
click at [241, 72] on label "ethiek ... theologie" at bounding box center [259, 67] width 79 height 16
click at [260, 72] on input "ethiek ... theologie" at bounding box center [262, 69] width 5 height 5
radio input "true"
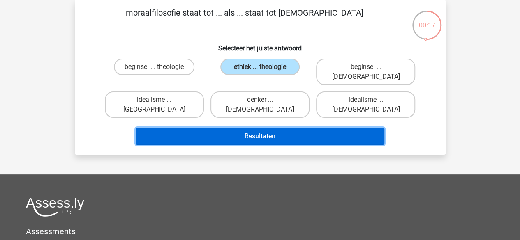
click at [274, 128] on button "Resultaten" at bounding box center [260, 136] width 249 height 17
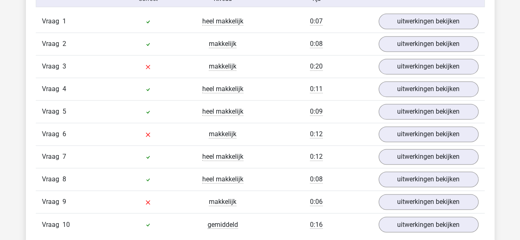
scroll to position [555, 0]
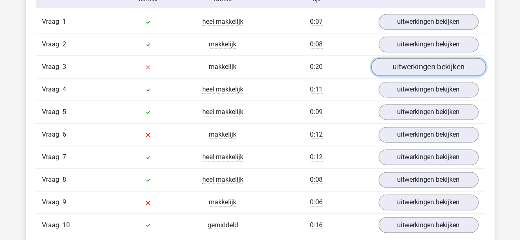
click at [413, 70] on link "uitwerkingen bekijken" at bounding box center [428, 67] width 115 height 18
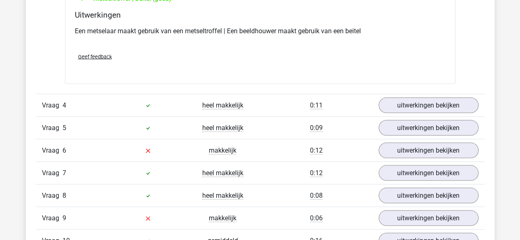
scroll to position [726, 0]
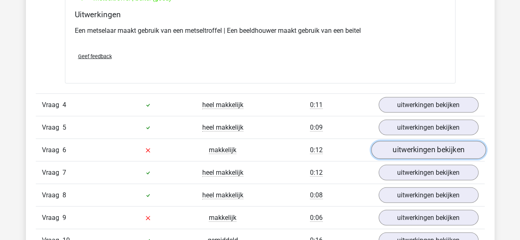
click at [404, 144] on link "uitwerkingen bekijken" at bounding box center [428, 150] width 115 height 18
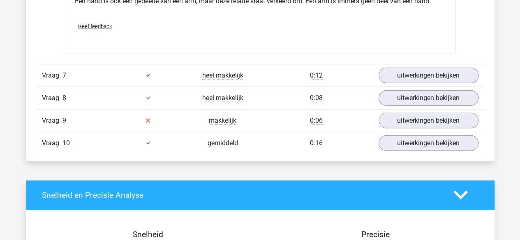
scroll to position [1026, 0]
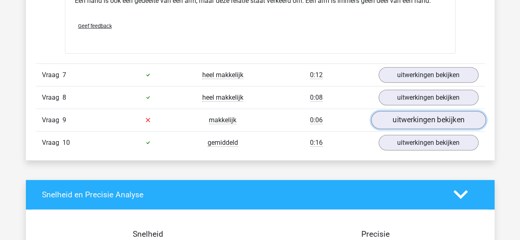
click at [414, 116] on link "uitwerkingen bekijken" at bounding box center [428, 120] width 115 height 18
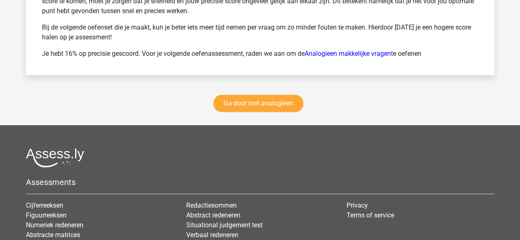
scroll to position [1771, 0]
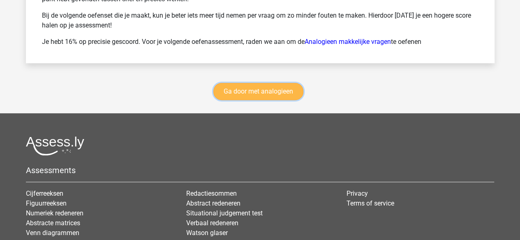
click at [297, 92] on link "Ga door met analogieen" at bounding box center [258, 91] width 90 height 17
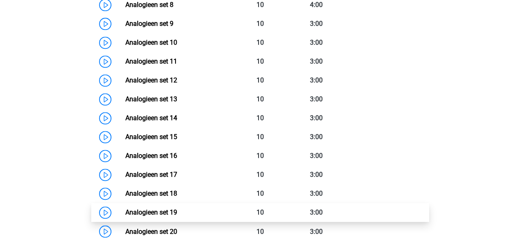
scroll to position [552, 0]
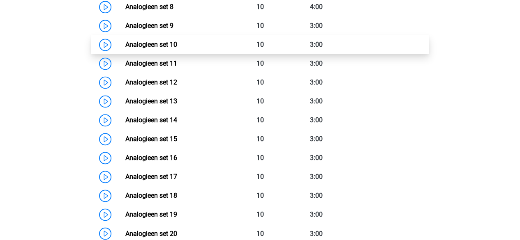
click at [177, 43] on link "Analogieen set 10" at bounding box center [151, 45] width 52 height 8
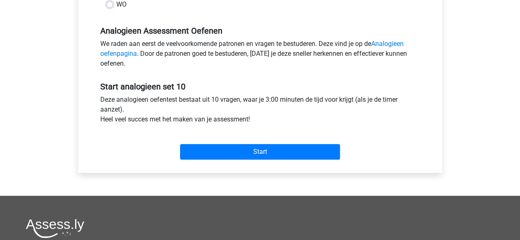
scroll to position [237, 0]
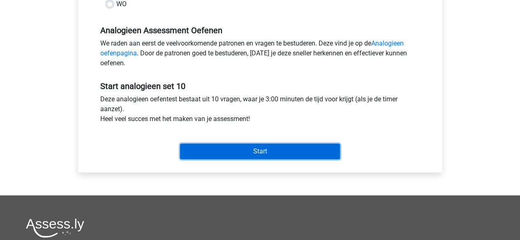
click at [213, 155] on input "Start" at bounding box center [260, 152] width 160 height 16
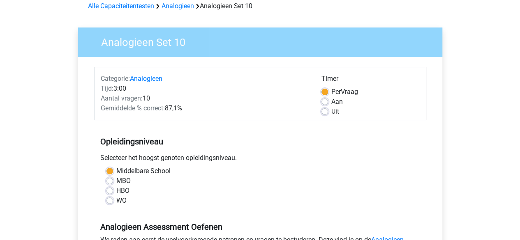
scroll to position [0, 0]
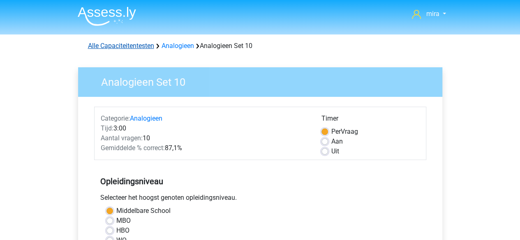
click at [130, 44] on link "Alle Capaciteitentesten" at bounding box center [121, 46] width 66 height 8
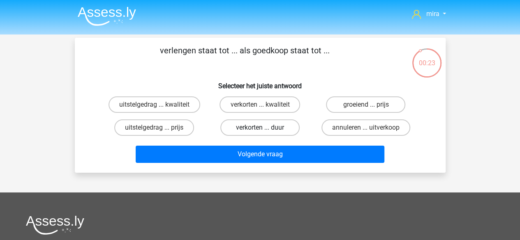
click at [239, 127] on label "verkorten ... duur" at bounding box center [259, 128] width 79 height 16
click at [260, 128] on input "verkorten ... duur" at bounding box center [262, 130] width 5 height 5
radio input "true"
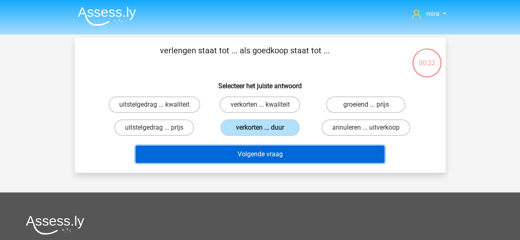
click at [240, 157] on button "Volgende vraag" at bounding box center [260, 154] width 249 height 17
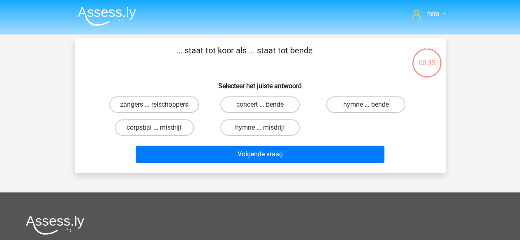
scroll to position [38, 0]
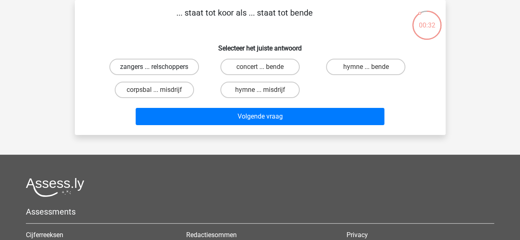
click at [181, 67] on label "zangers ... relschoppers" at bounding box center [154, 67] width 90 height 16
click at [160, 67] on input "zangers ... relschoppers" at bounding box center [156, 69] width 5 height 5
radio input "true"
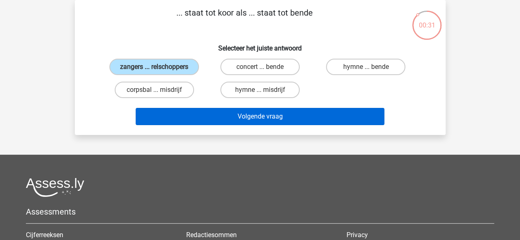
drag, startPoint x: 200, startPoint y: 102, endPoint x: 200, endPoint y: 109, distance: 7.0
click at [200, 109] on div "Volgende vraag" at bounding box center [260, 115] width 344 height 27
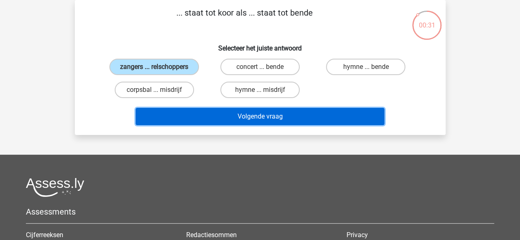
click at [200, 109] on button "Volgende vraag" at bounding box center [260, 116] width 249 height 17
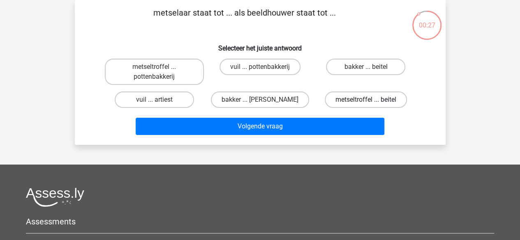
click at [341, 95] on label "metseltroffel ... beitel" at bounding box center [366, 100] width 82 height 16
click at [366, 100] on input "metseltroffel ... beitel" at bounding box center [368, 102] width 5 height 5
radio input "true"
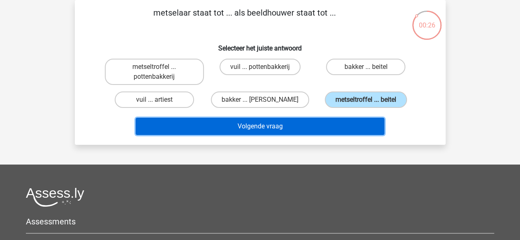
click at [330, 128] on button "Volgende vraag" at bounding box center [260, 126] width 249 height 17
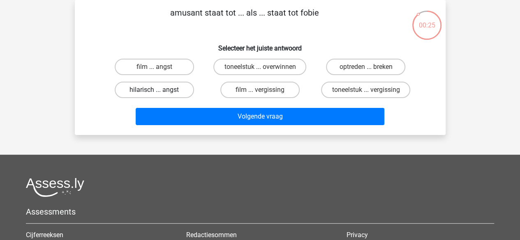
click at [167, 86] on label "hilarisch ... angst" at bounding box center [154, 90] width 79 height 16
click at [160, 90] on input "hilarisch ... angst" at bounding box center [156, 92] width 5 height 5
radio input "true"
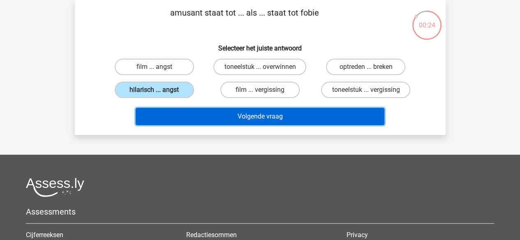
click at [179, 119] on button "Volgende vraag" at bounding box center [260, 116] width 249 height 17
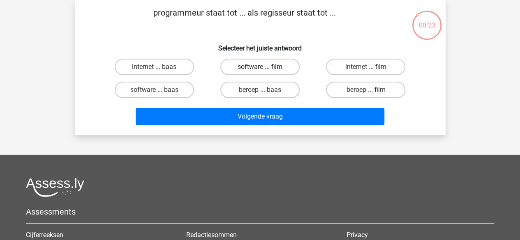
click at [241, 61] on label "software ... film" at bounding box center [259, 67] width 79 height 16
click at [260, 67] on input "software ... film" at bounding box center [262, 69] width 5 height 5
radio input "true"
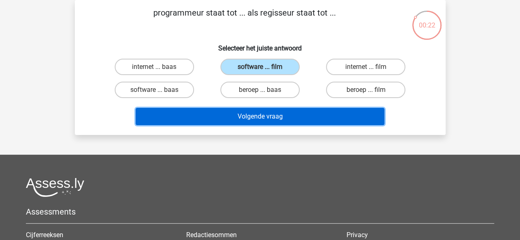
click at [231, 111] on button "Volgende vraag" at bounding box center [260, 116] width 249 height 17
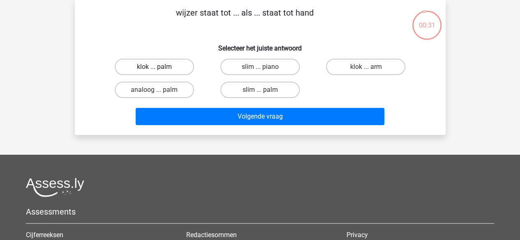
click at [177, 60] on label "klok ... palm" at bounding box center [154, 67] width 79 height 16
click at [160, 67] on input "klok ... palm" at bounding box center [156, 69] width 5 height 5
radio input "true"
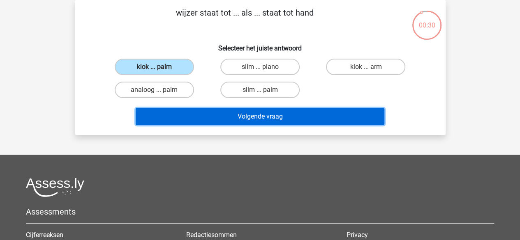
click at [211, 111] on button "Volgende vraag" at bounding box center [260, 116] width 249 height 17
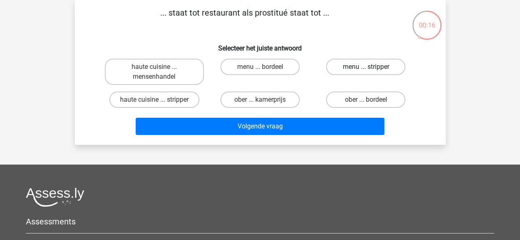
click at [354, 66] on label "menu ... stripper" at bounding box center [365, 67] width 79 height 16
click at [366, 67] on input "menu ... stripper" at bounding box center [368, 69] width 5 height 5
radio input "true"
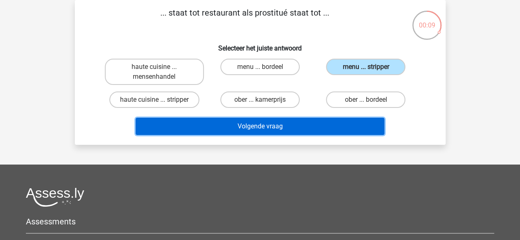
click at [287, 123] on button "Volgende vraag" at bounding box center [260, 126] width 249 height 17
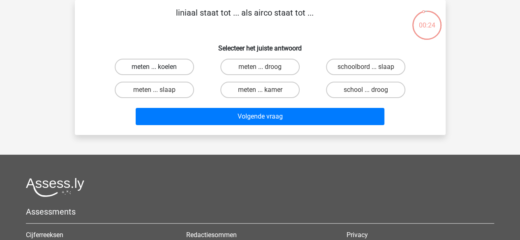
click at [169, 67] on label "meten ... koelen" at bounding box center [154, 67] width 79 height 16
click at [160, 67] on input "meten ... koelen" at bounding box center [156, 69] width 5 height 5
radio input "true"
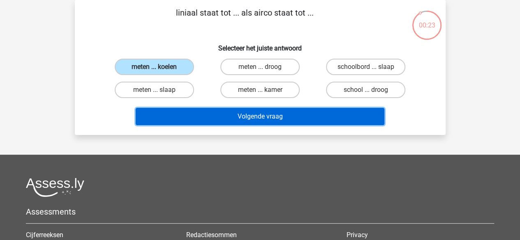
click at [184, 114] on button "Volgende vraag" at bounding box center [260, 116] width 249 height 17
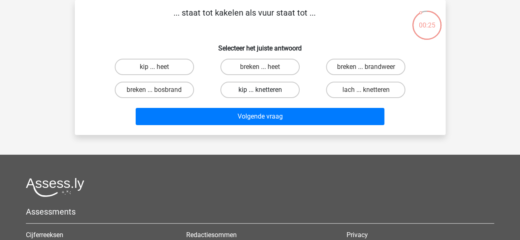
click at [280, 88] on label "kip ... knetteren" at bounding box center [259, 90] width 79 height 16
click at [265, 90] on input "kip ... knetteren" at bounding box center [262, 92] width 5 height 5
radio input "true"
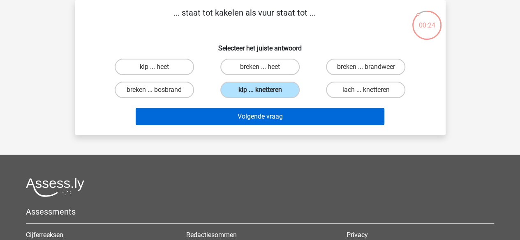
drag, startPoint x: 271, startPoint y: 108, endPoint x: 268, endPoint y: 117, distance: 9.6
click at [268, 117] on div "Volgende vraag" at bounding box center [260, 115] width 344 height 27
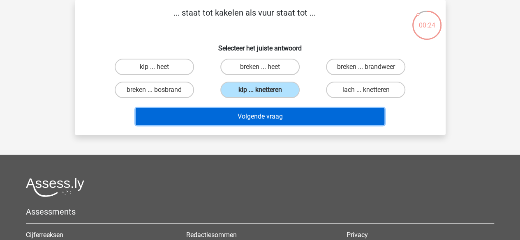
click at [268, 117] on button "Volgende vraag" at bounding box center [260, 116] width 249 height 17
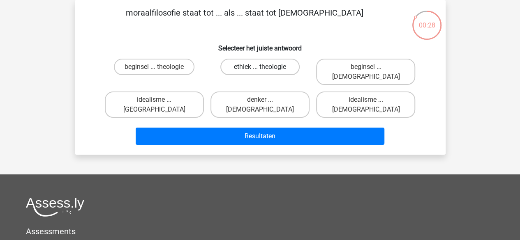
click at [257, 71] on label "ethiek ... theologie" at bounding box center [259, 67] width 79 height 16
click at [260, 71] on input "ethiek ... theologie" at bounding box center [262, 69] width 5 height 5
radio input "true"
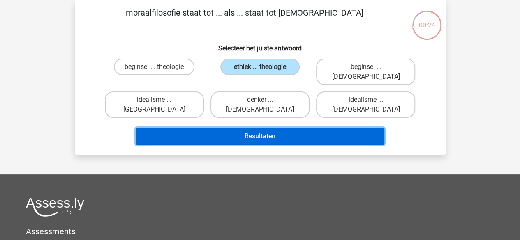
click at [246, 128] on button "Resultaten" at bounding box center [260, 136] width 249 height 17
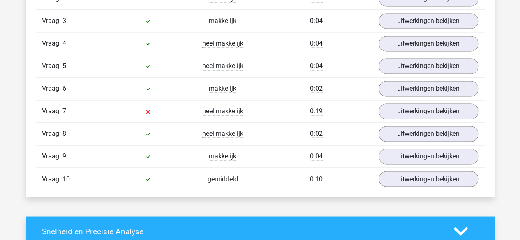
scroll to position [605, 0]
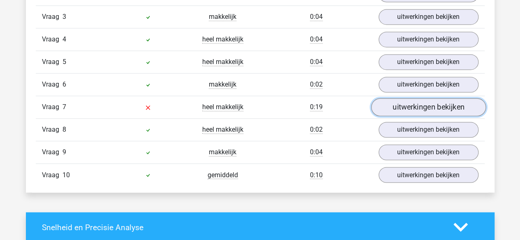
click at [404, 106] on link "uitwerkingen bekijken" at bounding box center [428, 107] width 115 height 18
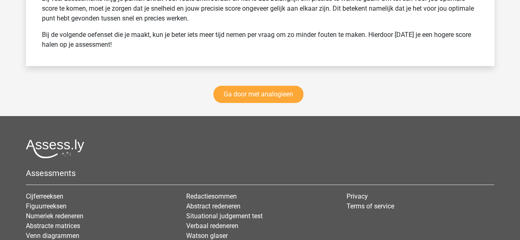
scroll to position [1364, 0]
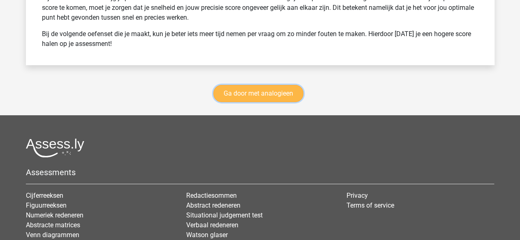
click at [263, 89] on link "Ga door met analogieen" at bounding box center [258, 93] width 90 height 17
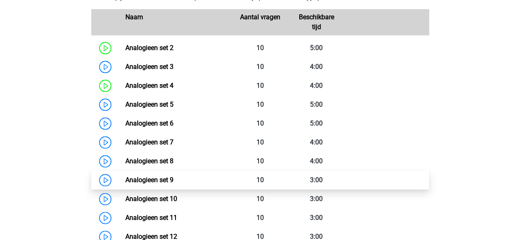
scroll to position [398, 0]
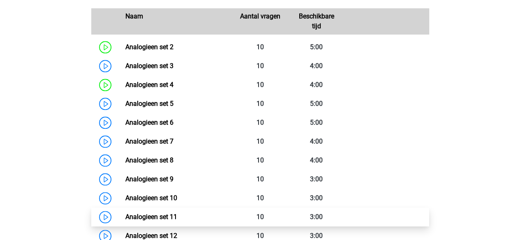
click at [164, 217] on link "Analogieen set 11" at bounding box center [151, 217] width 52 height 8
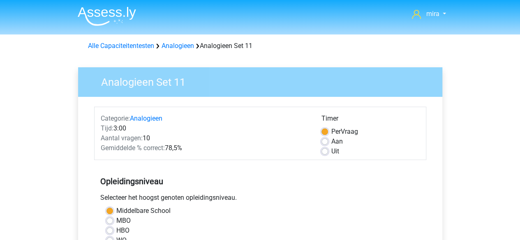
click at [330, 150] on div "Uit" at bounding box center [370, 152] width 98 height 10
click at [331, 150] on label "Uit" at bounding box center [335, 152] width 8 height 10
click at [326, 150] on input "Uit" at bounding box center [324, 151] width 7 height 8
radio input "true"
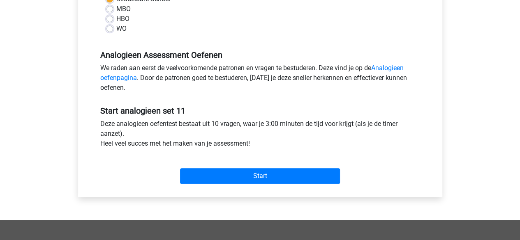
scroll to position [265, 0]
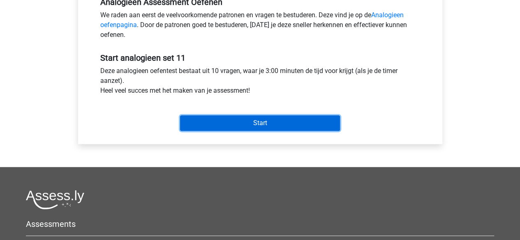
click at [302, 122] on input "Start" at bounding box center [260, 124] width 160 height 16
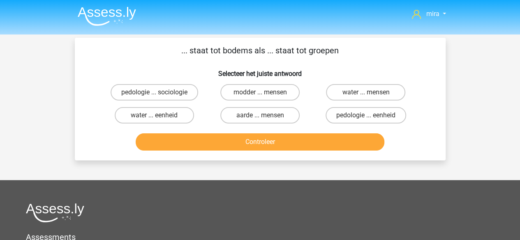
click at [208, 52] on p "... staat tot bodems als ... staat tot groepen" at bounding box center [260, 50] width 344 height 12
click at [284, 94] on label "modder ... mensen" at bounding box center [259, 92] width 79 height 16
click at [265, 94] on input "modder ... mensen" at bounding box center [262, 94] width 5 height 5
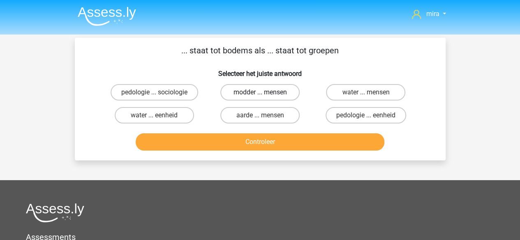
radio input "true"
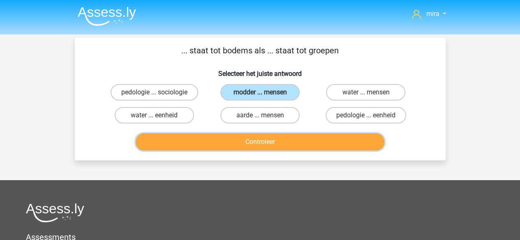
click at [265, 140] on button "Controleer" at bounding box center [260, 142] width 249 height 17
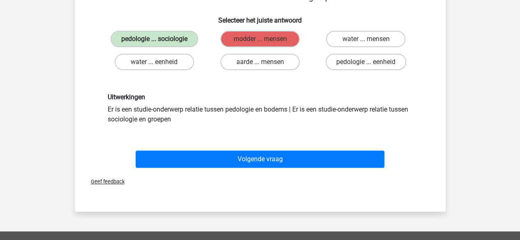
scroll to position [52, 0]
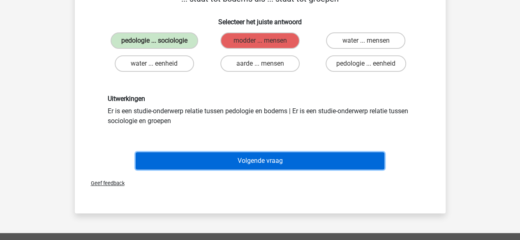
click at [257, 157] on button "Volgende vraag" at bounding box center [260, 161] width 249 height 17
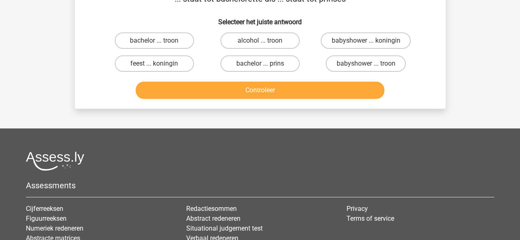
scroll to position [38, 0]
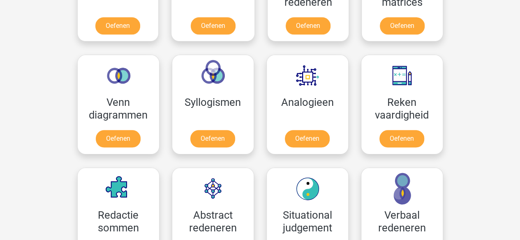
scroll to position [445, 0]
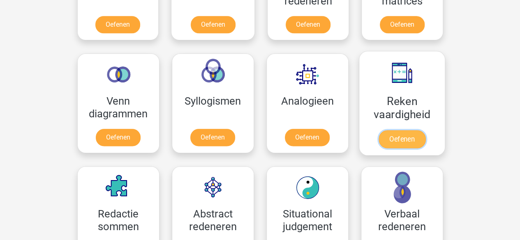
click at [384, 130] on link "Oefenen" at bounding box center [401, 139] width 47 height 18
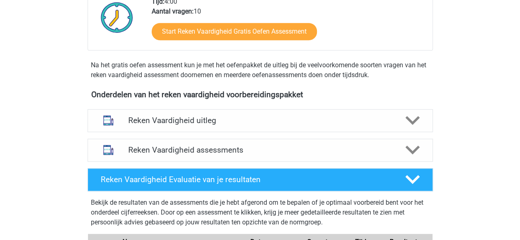
scroll to position [212, 0]
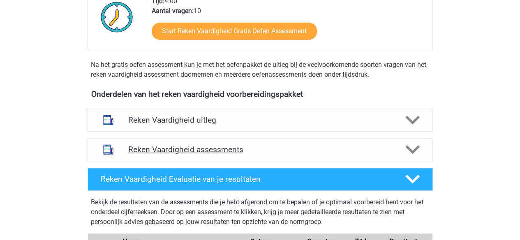
click at [187, 152] on h4 "Reken Vaardigheid assessments" at bounding box center [260, 149] width 264 height 9
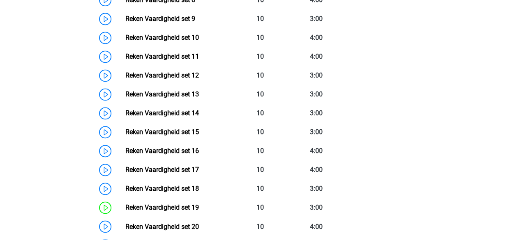
scroll to position [570, 0]
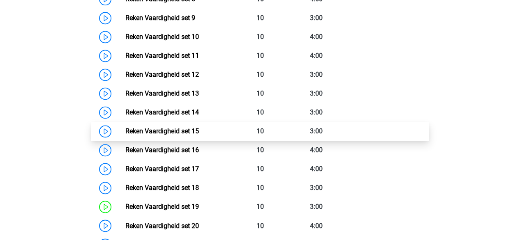
click at [184, 129] on link "Reken Vaardigheid set 15" at bounding box center [162, 131] width 74 height 8
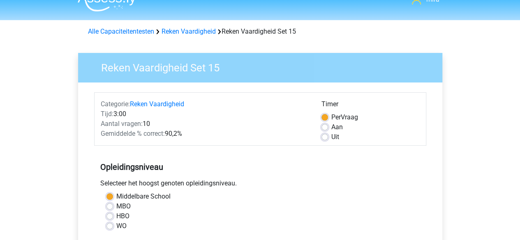
scroll to position [14, 0]
click at [331, 128] on label "Aan" at bounding box center [337, 128] width 12 height 10
click at [326, 128] on input "Aan" at bounding box center [324, 127] width 7 height 8
radio input "true"
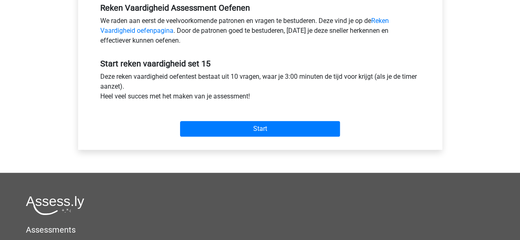
scroll to position [269, 0]
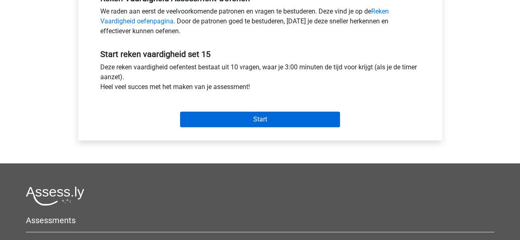
drag, startPoint x: 317, startPoint y: 107, endPoint x: 315, endPoint y: 113, distance: 5.7
click at [315, 113] on div "Start" at bounding box center [260, 113] width 332 height 29
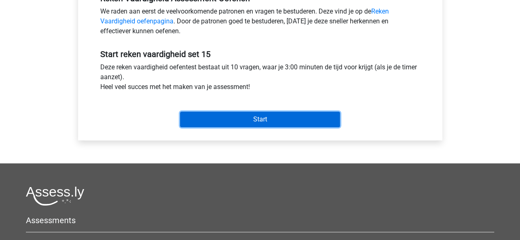
click at [315, 113] on input "Start" at bounding box center [260, 120] width 160 height 16
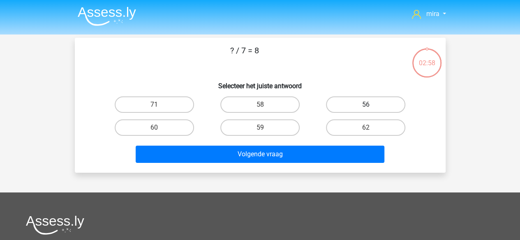
click at [333, 106] on label "56" at bounding box center [365, 105] width 79 height 16
click at [366, 106] on input "56" at bounding box center [368, 107] width 5 height 5
radio input "true"
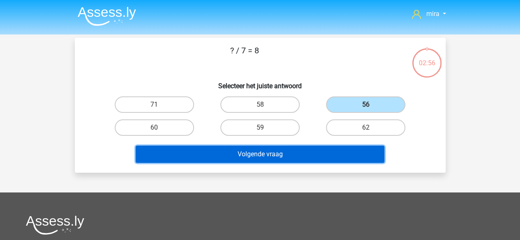
click at [307, 156] on button "Volgende vraag" at bounding box center [260, 154] width 249 height 17
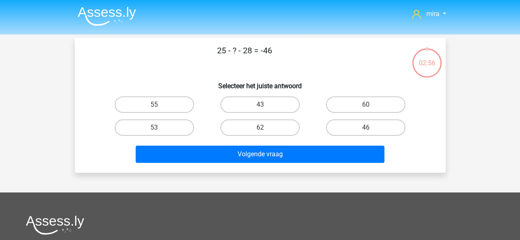
scroll to position [38, 0]
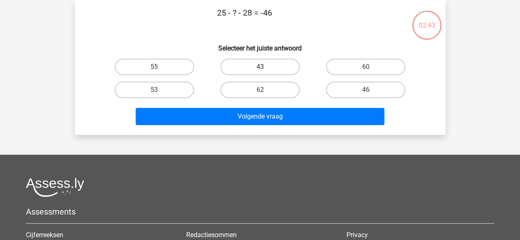
click at [260, 74] on label "43" at bounding box center [259, 67] width 79 height 16
click at [260, 72] on input "43" at bounding box center [262, 69] width 5 height 5
radio input "true"
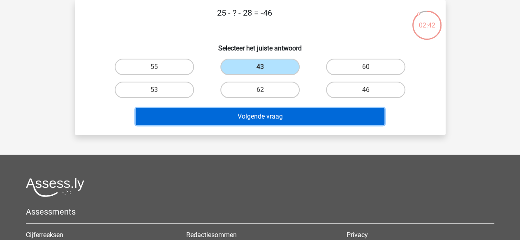
click at [252, 115] on button "Volgende vraag" at bounding box center [260, 116] width 249 height 17
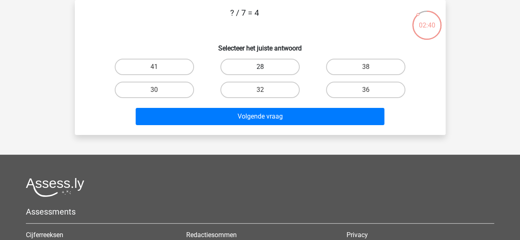
click at [266, 73] on label "28" at bounding box center [259, 67] width 79 height 16
click at [265, 72] on input "28" at bounding box center [262, 69] width 5 height 5
radio input "true"
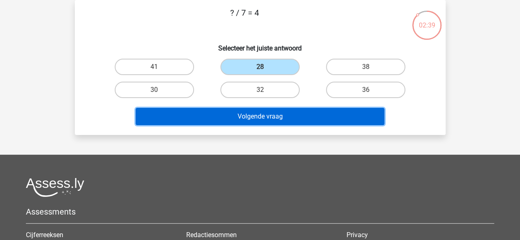
click at [259, 109] on button "Volgende vraag" at bounding box center [260, 116] width 249 height 17
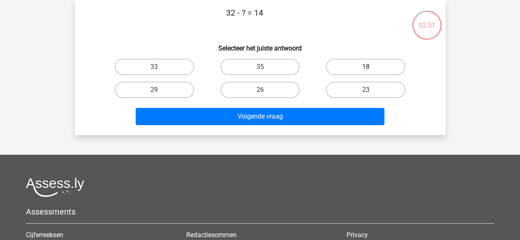
click at [340, 69] on label "18" at bounding box center [365, 67] width 79 height 16
click at [366, 69] on input "18" at bounding box center [368, 69] width 5 height 5
radio input "true"
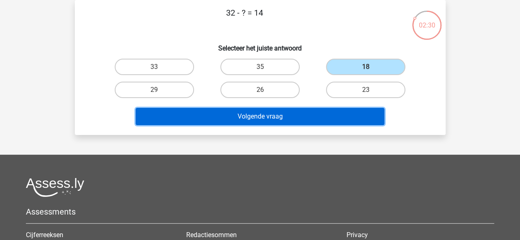
click at [299, 118] on button "Volgende vraag" at bounding box center [260, 116] width 249 height 17
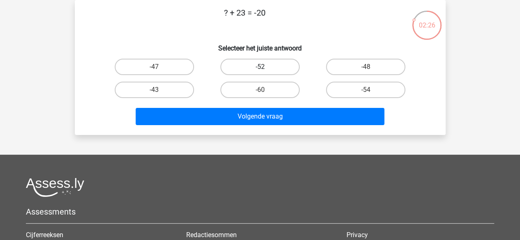
click at [234, 67] on label "-52" at bounding box center [259, 67] width 79 height 16
click at [260, 67] on input "-52" at bounding box center [262, 69] width 5 height 5
radio input "true"
click at [178, 92] on label "-43" at bounding box center [154, 90] width 79 height 16
click at [160, 92] on input "-43" at bounding box center [156, 92] width 5 height 5
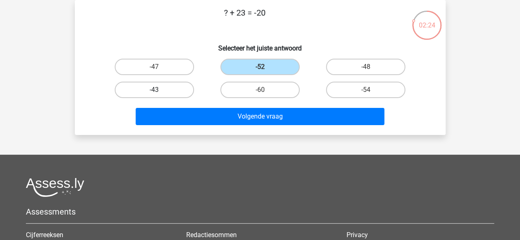
radio input "true"
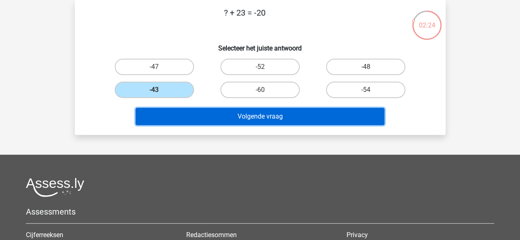
click at [180, 114] on button "Volgende vraag" at bounding box center [260, 116] width 249 height 17
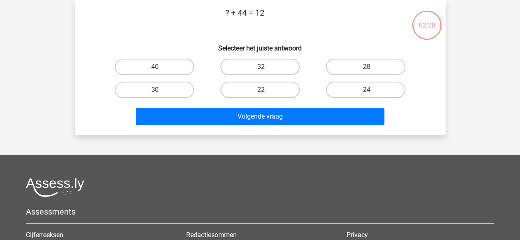
click at [238, 69] on label "-32" at bounding box center [259, 67] width 79 height 16
click at [260, 69] on input "-32" at bounding box center [262, 69] width 5 height 5
radio input "true"
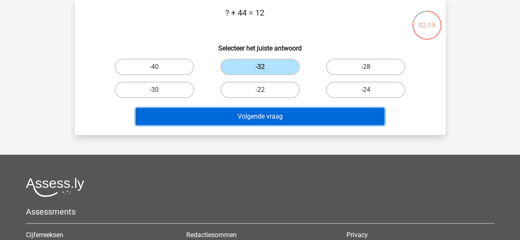
click at [230, 120] on button "Volgende vraag" at bounding box center [260, 116] width 249 height 17
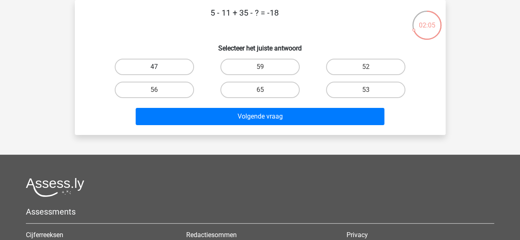
click at [181, 72] on label "47" at bounding box center [154, 67] width 79 height 16
click at [160, 72] on input "47" at bounding box center [156, 69] width 5 height 5
radio input "true"
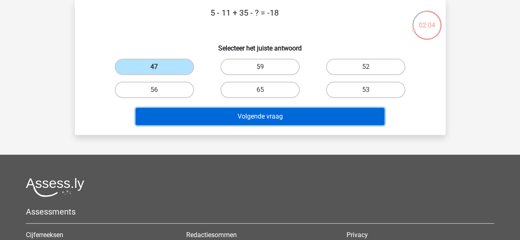
click at [195, 115] on button "Volgende vraag" at bounding box center [260, 116] width 249 height 17
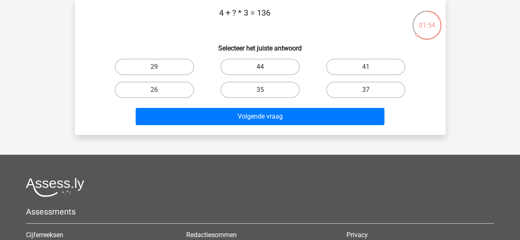
click at [238, 71] on label "44" at bounding box center [259, 67] width 79 height 16
click at [260, 71] on input "44" at bounding box center [262, 69] width 5 height 5
radio input "true"
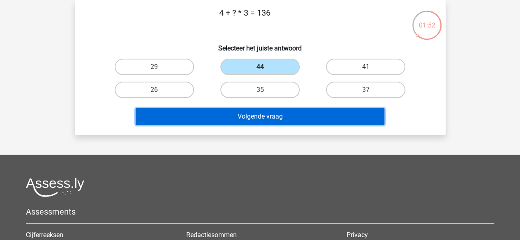
click at [248, 113] on button "Volgende vraag" at bounding box center [260, 116] width 249 height 17
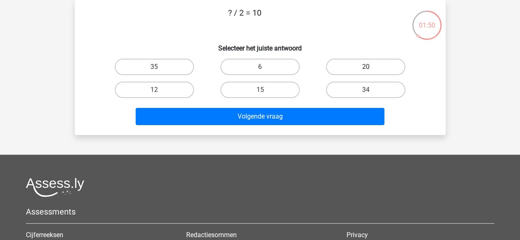
click at [353, 69] on label "20" at bounding box center [365, 67] width 79 height 16
click at [366, 69] on input "20" at bounding box center [368, 69] width 5 height 5
radio input "true"
click at [311, 125] on div "Volgende vraag" at bounding box center [260, 118] width 317 height 21
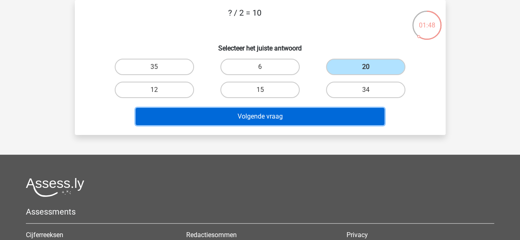
click at [312, 122] on button "Volgende vraag" at bounding box center [260, 116] width 249 height 17
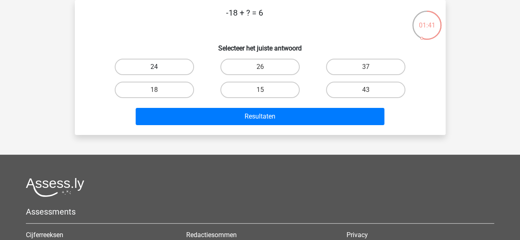
click at [180, 70] on label "24" at bounding box center [154, 67] width 79 height 16
click at [160, 70] on input "24" at bounding box center [156, 69] width 5 height 5
radio input "true"
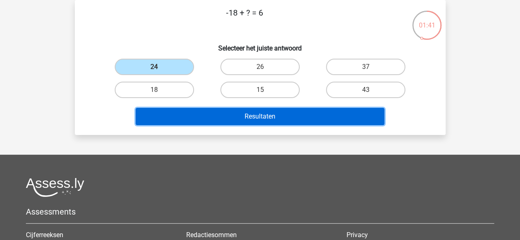
click at [180, 111] on button "Resultaten" at bounding box center [260, 116] width 249 height 17
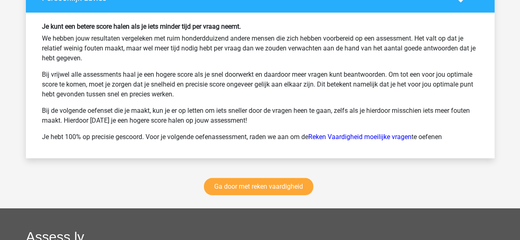
scroll to position [1111, 0]
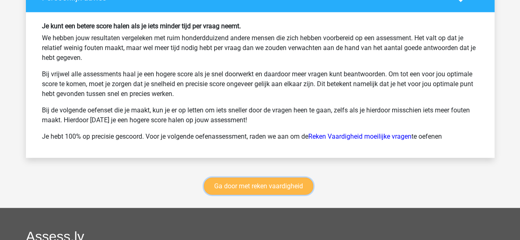
click at [255, 179] on link "Ga door met reken vaardigheid" at bounding box center [258, 186] width 109 height 17
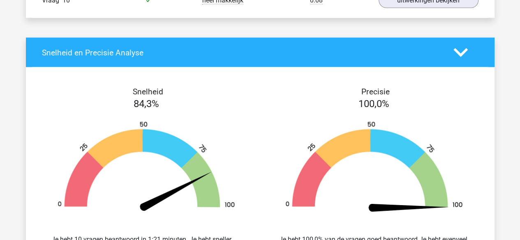
scroll to position [641, 0]
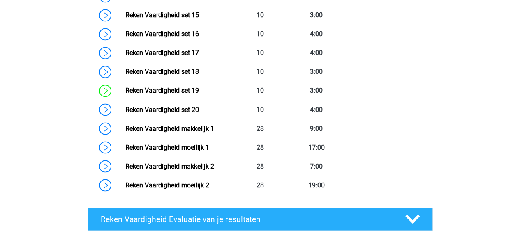
scroll to position [674, 0]
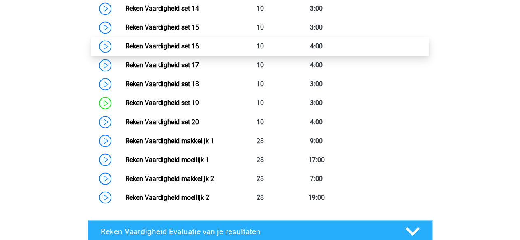
click at [199, 42] on link "Reken Vaardigheid set 16" at bounding box center [162, 46] width 74 height 8
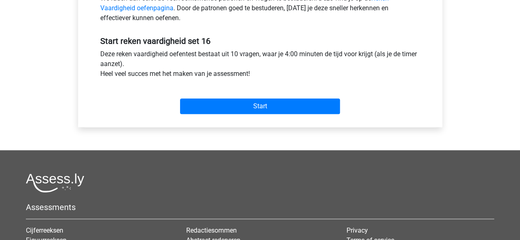
scroll to position [284, 0]
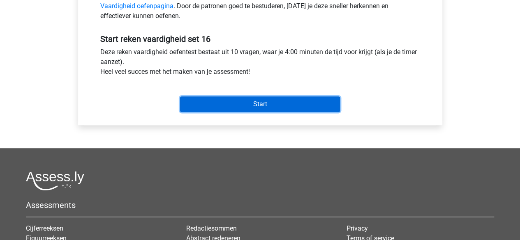
click at [270, 103] on input "Start" at bounding box center [260, 105] width 160 height 16
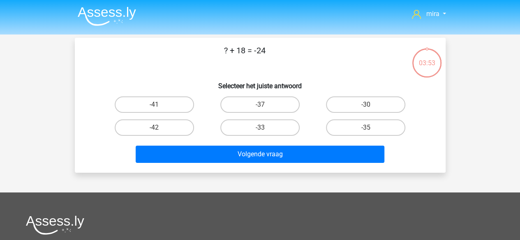
click at [157, 137] on div "-42" at bounding box center [155, 127] width 106 height 23
click at [155, 134] on label "-42" at bounding box center [154, 128] width 79 height 16
click at [155, 133] on input "-42" at bounding box center [156, 130] width 5 height 5
radio input "true"
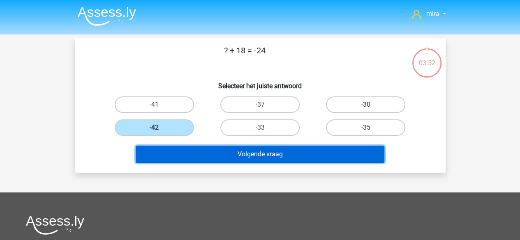
click at [174, 154] on button "Volgende vraag" at bounding box center [260, 154] width 249 height 17
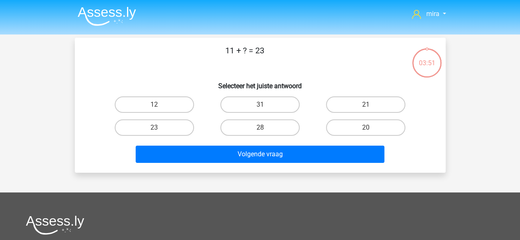
scroll to position [38, 0]
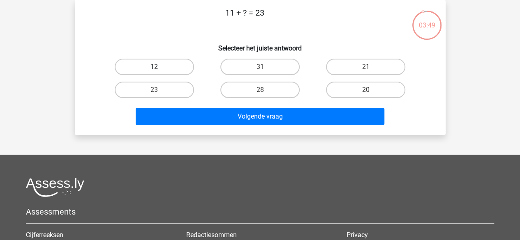
click at [176, 71] on label "12" at bounding box center [154, 67] width 79 height 16
click at [160, 71] on input "12" at bounding box center [156, 69] width 5 height 5
radio input "true"
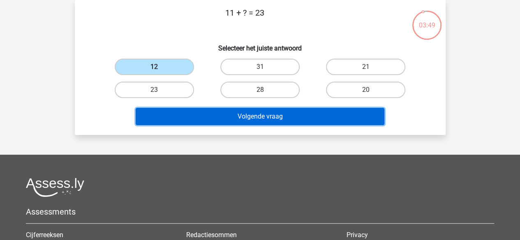
click at [195, 110] on button "Volgende vraag" at bounding box center [260, 116] width 249 height 17
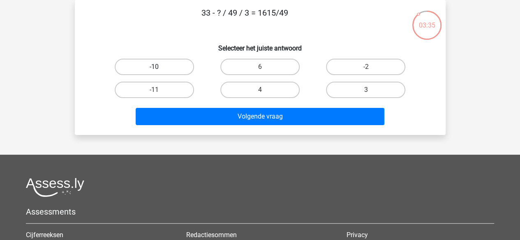
click at [172, 65] on label "-10" at bounding box center [154, 67] width 79 height 16
click at [160, 67] on input "-10" at bounding box center [156, 69] width 5 height 5
radio input "true"
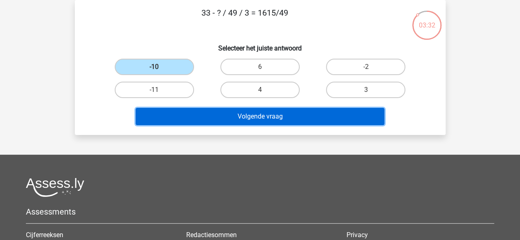
click at [183, 118] on button "Volgende vraag" at bounding box center [260, 116] width 249 height 17
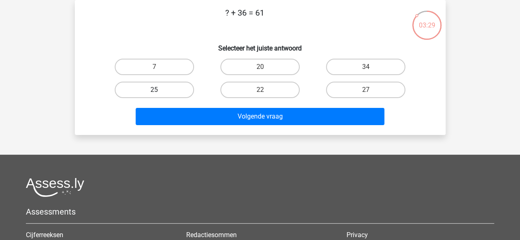
click at [180, 90] on label "25" at bounding box center [154, 90] width 79 height 16
click at [160, 90] on input "25" at bounding box center [156, 92] width 5 height 5
radio input "true"
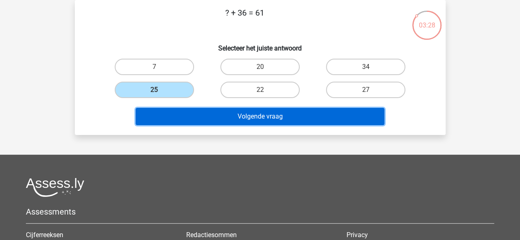
click at [185, 118] on button "Volgende vraag" at bounding box center [260, 116] width 249 height 17
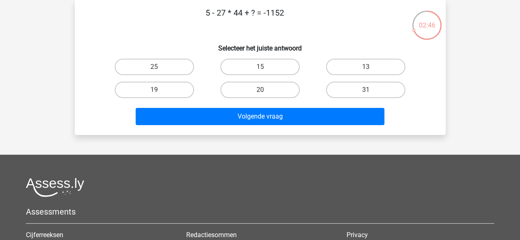
click at [212, 11] on p "5 - 27 * 44 + ? = -1152" at bounding box center [245, 19] width 314 height 25
click at [210, 11] on p "5 - 27 * 44 + ? = -1152" at bounding box center [245, 19] width 314 height 25
click at [240, 65] on label "15" at bounding box center [259, 67] width 79 height 16
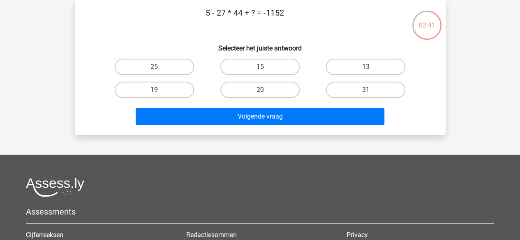
click at [260, 67] on input "15" at bounding box center [262, 69] width 5 height 5
radio input "true"
click at [185, 65] on label "25" at bounding box center [154, 67] width 79 height 16
click at [160, 67] on input "25" at bounding box center [156, 69] width 5 height 5
radio input "true"
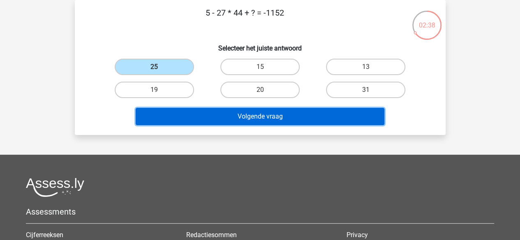
click at [214, 122] on button "Volgende vraag" at bounding box center [260, 116] width 249 height 17
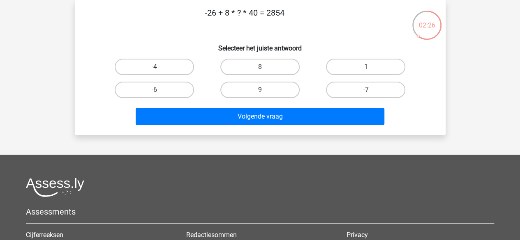
drag, startPoint x: 275, startPoint y: 15, endPoint x: 287, endPoint y: 13, distance: 12.9
click at [287, 13] on p "-26 + 8 * ? * 40 = 2854" at bounding box center [245, 19] width 314 height 25
click at [246, 15] on p "-26 + 8 * ? * 40 = 2854" at bounding box center [245, 19] width 314 height 25
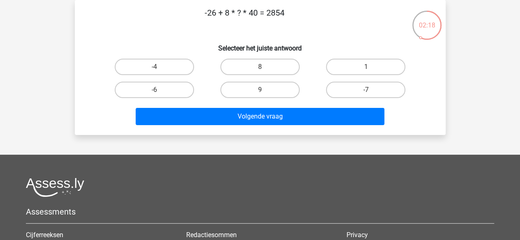
click at [246, 15] on p "-26 + 8 * ? * 40 = 2854" at bounding box center [245, 19] width 314 height 25
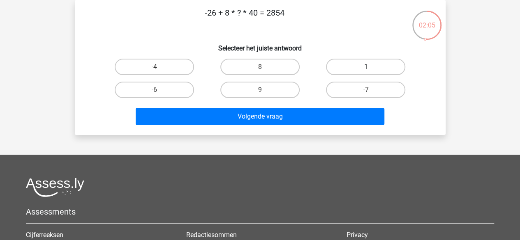
click at [356, 73] on label "1" at bounding box center [365, 67] width 79 height 16
click at [366, 72] on input "1" at bounding box center [368, 69] width 5 height 5
radio input "true"
click at [216, 87] on div "9" at bounding box center [259, 90] width 99 height 16
click at [244, 62] on label "8" at bounding box center [259, 67] width 79 height 16
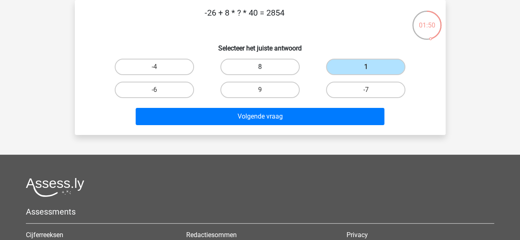
click at [260, 67] on input "8" at bounding box center [262, 69] width 5 height 5
radio input "true"
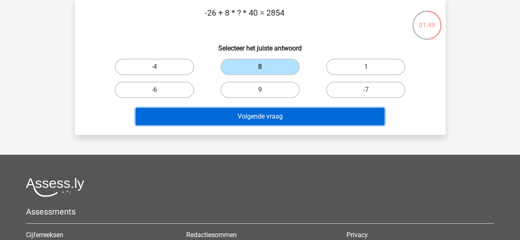
click at [236, 113] on button "Volgende vraag" at bounding box center [260, 116] width 249 height 17
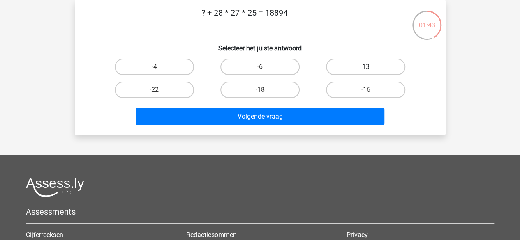
click at [372, 67] on label "13" at bounding box center [365, 67] width 79 height 16
click at [371, 67] on input "13" at bounding box center [368, 69] width 5 height 5
radio input "true"
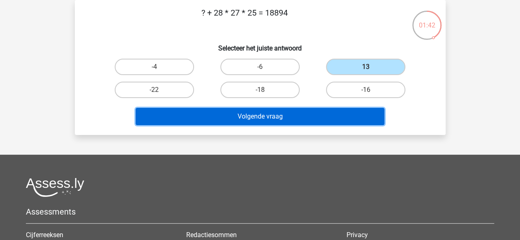
click at [327, 112] on button "Volgende vraag" at bounding box center [260, 116] width 249 height 17
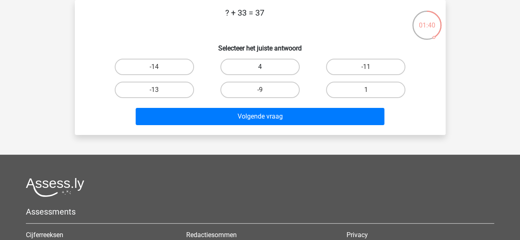
click at [277, 66] on label "4" at bounding box center [259, 67] width 79 height 16
click at [265, 67] on input "4" at bounding box center [262, 69] width 5 height 5
radio input "true"
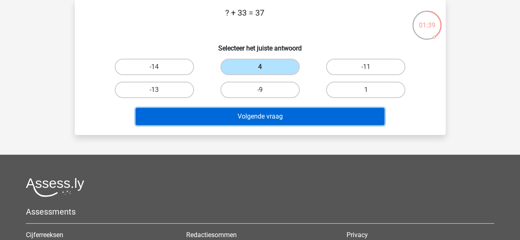
click at [281, 113] on button "Volgende vraag" at bounding box center [260, 116] width 249 height 17
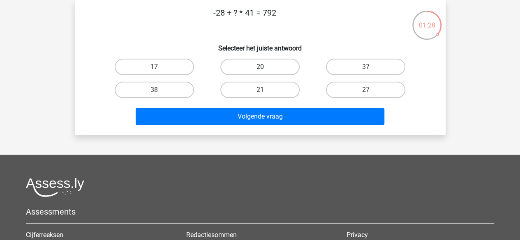
click at [269, 65] on label "20" at bounding box center [259, 67] width 79 height 16
click at [265, 67] on input "20" at bounding box center [262, 69] width 5 height 5
radio input "true"
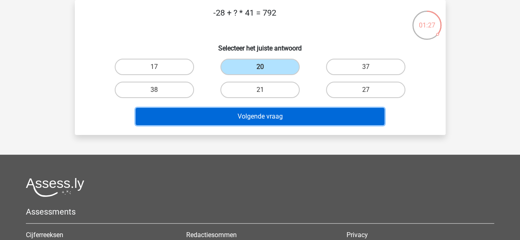
click at [276, 119] on button "Volgende vraag" at bounding box center [260, 116] width 249 height 17
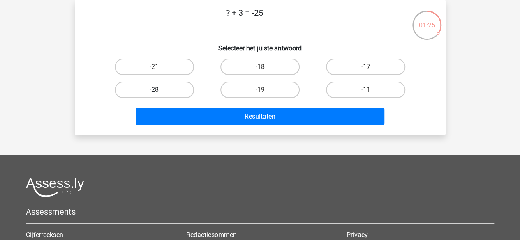
click at [183, 83] on label "-28" at bounding box center [154, 90] width 79 height 16
click at [160, 90] on input "-28" at bounding box center [156, 92] width 5 height 5
radio input "true"
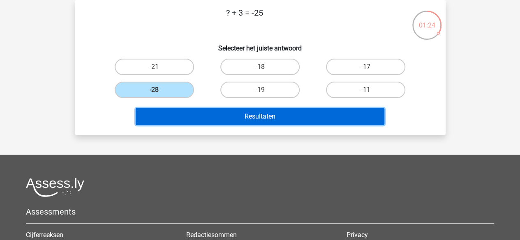
click at [192, 115] on button "Resultaten" at bounding box center [260, 116] width 249 height 17
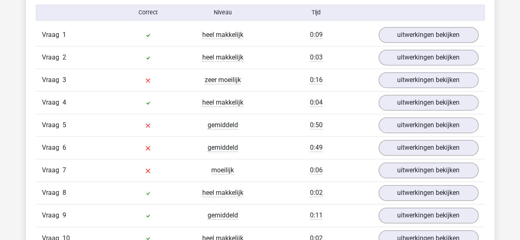
scroll to position [553, 0]
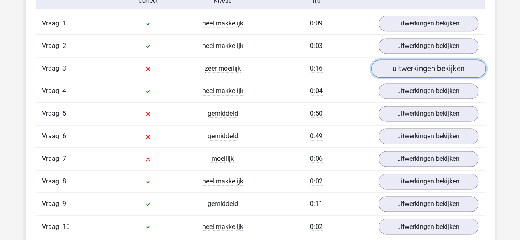
click at [423, 68] on link "uitwerkingen bekijken" at bounding box center [428, 69] width 115 height 18
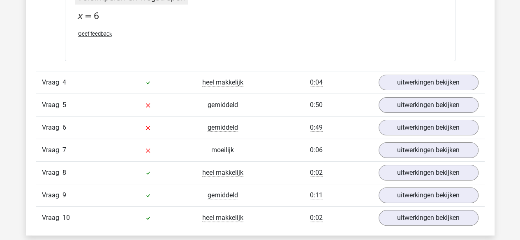
scroll to position [1535, 0]
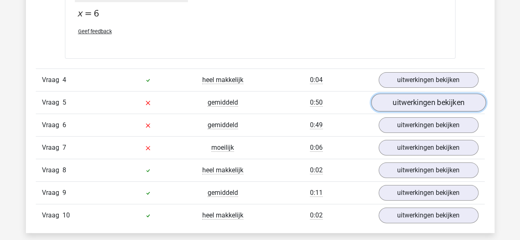
click at [418, 104] on link "uitwerkingen bekijken" at bounding box center [428, 103] width 115 height 18
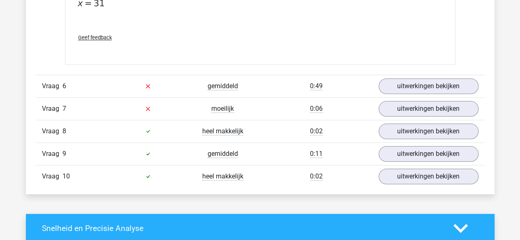
scroll to position [1954, 0]
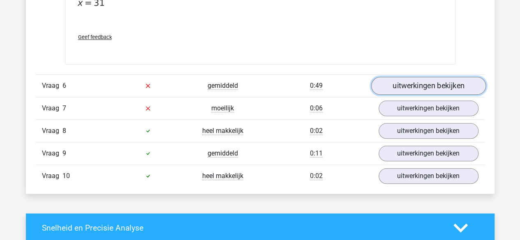
click at [408, 84] on link "uitwerkingen bekijken" at bounding box center [428, 86] width 115 height 18
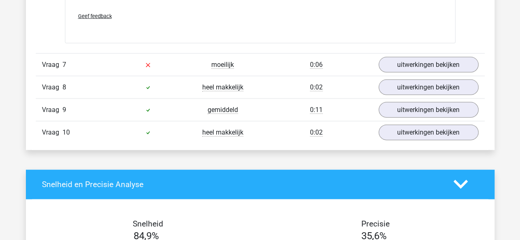
scroll to position [2415, 0]
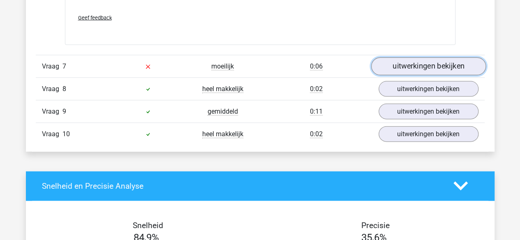
click at [425, 59] on link "uitwerkingen bekijken" at bounding box center [428, 67] width 115 height 18
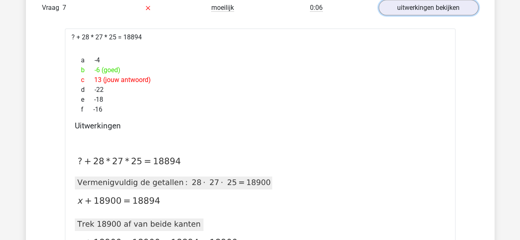
scroll to position [2475, 0]
